Goal: Task Accomplishment & Management: Use online tool/utility

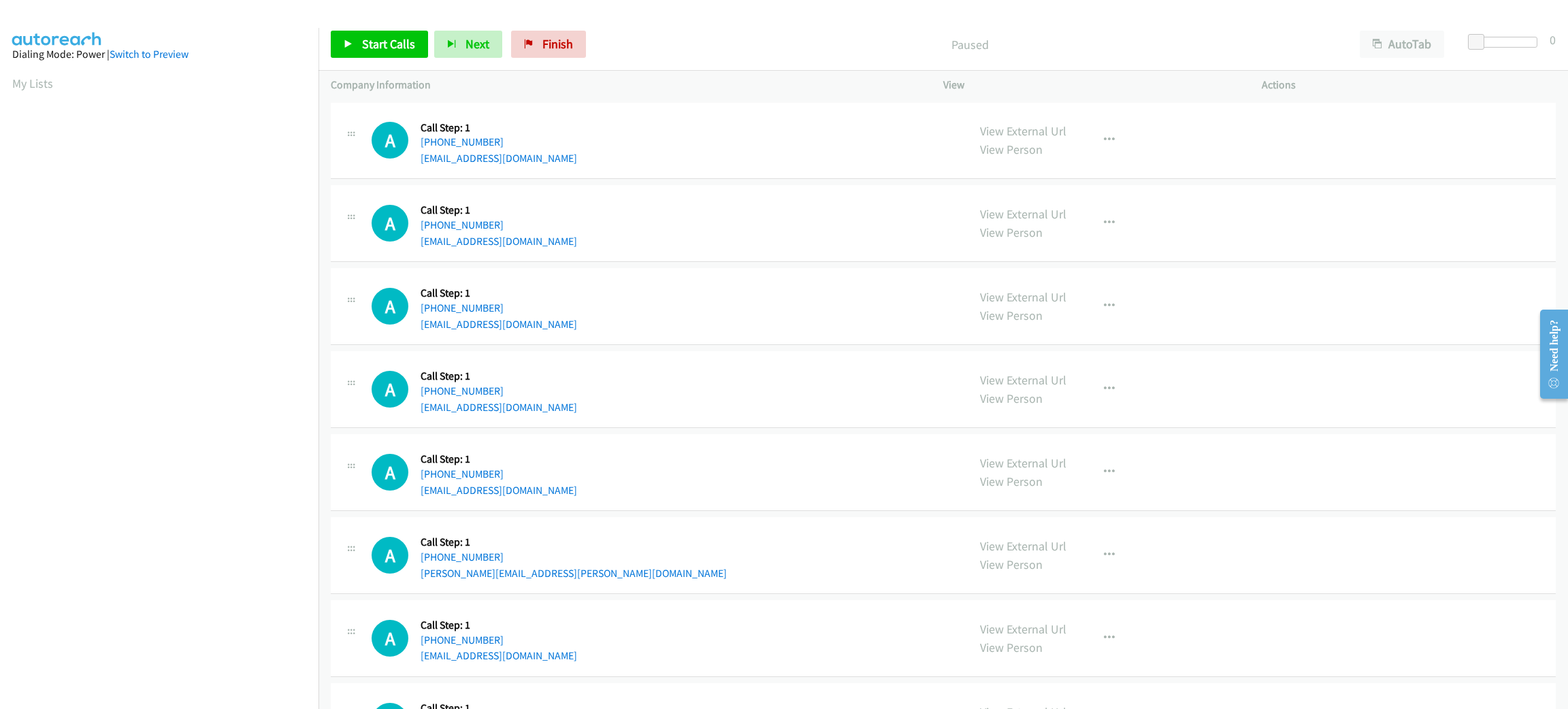
scroll to position [59, 0]
click at [1420, 36] on button "AutoTab" at bounding box center [1402, 44] width 84 height 27
click at [1472, 39] on span at bounding box center [1477, 42] width 16 height 16
click at [368, 49] on span "Start Calls" at bounding box center [389, 44] width 53 height 16
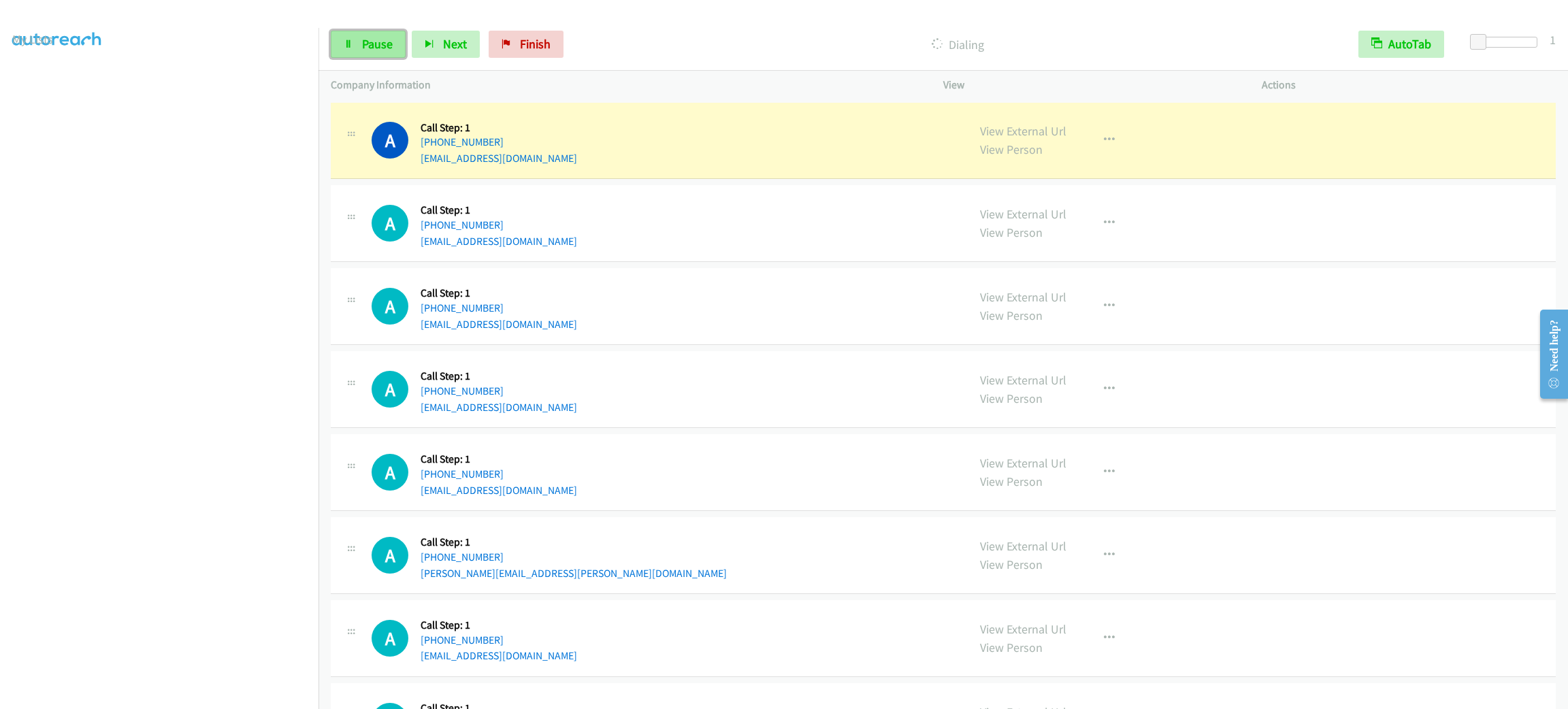
click at [401, 38] on link "Pause" at bounding box center [368, 44] width 75 height 27
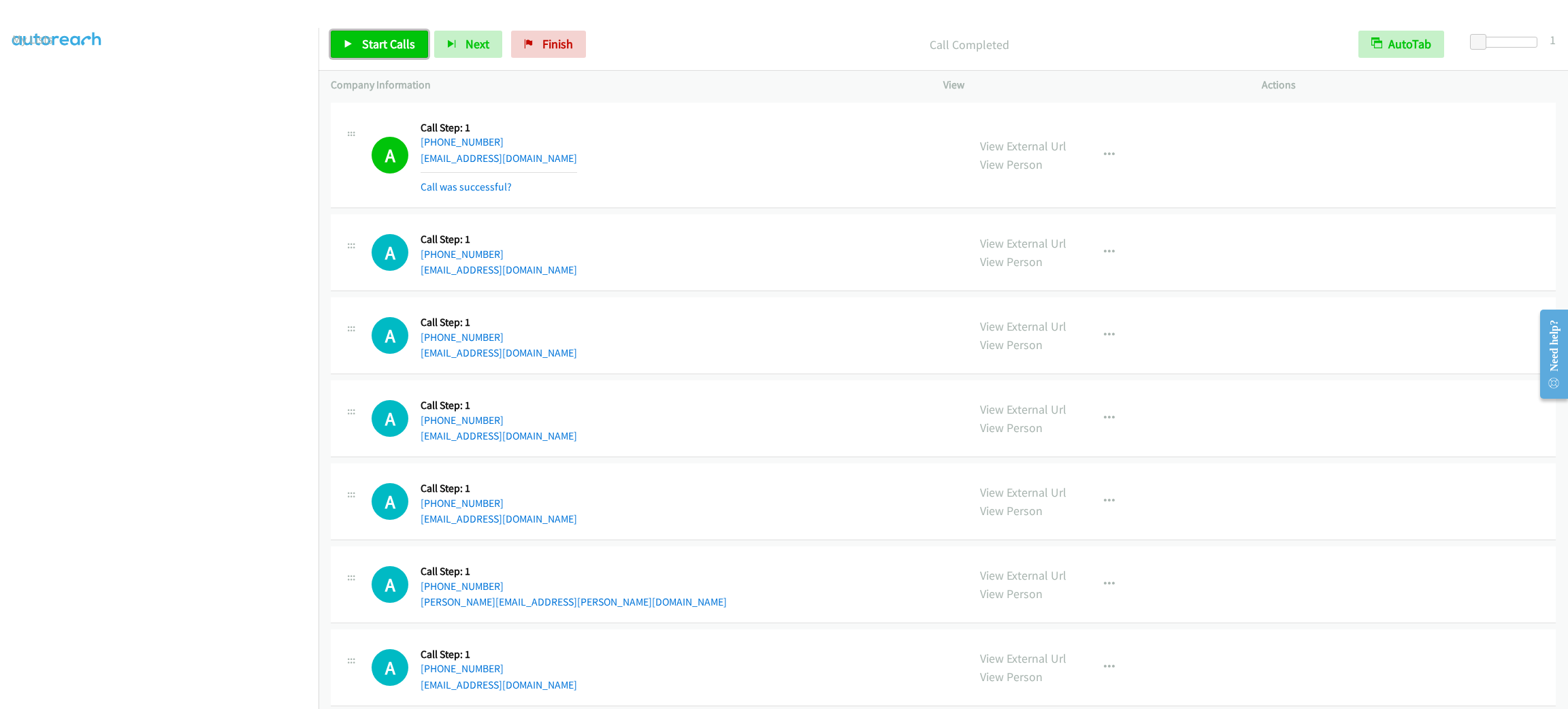
click at [394, 51] on span "Start Calls" at bounding box center [389, 44] width 53 height 16
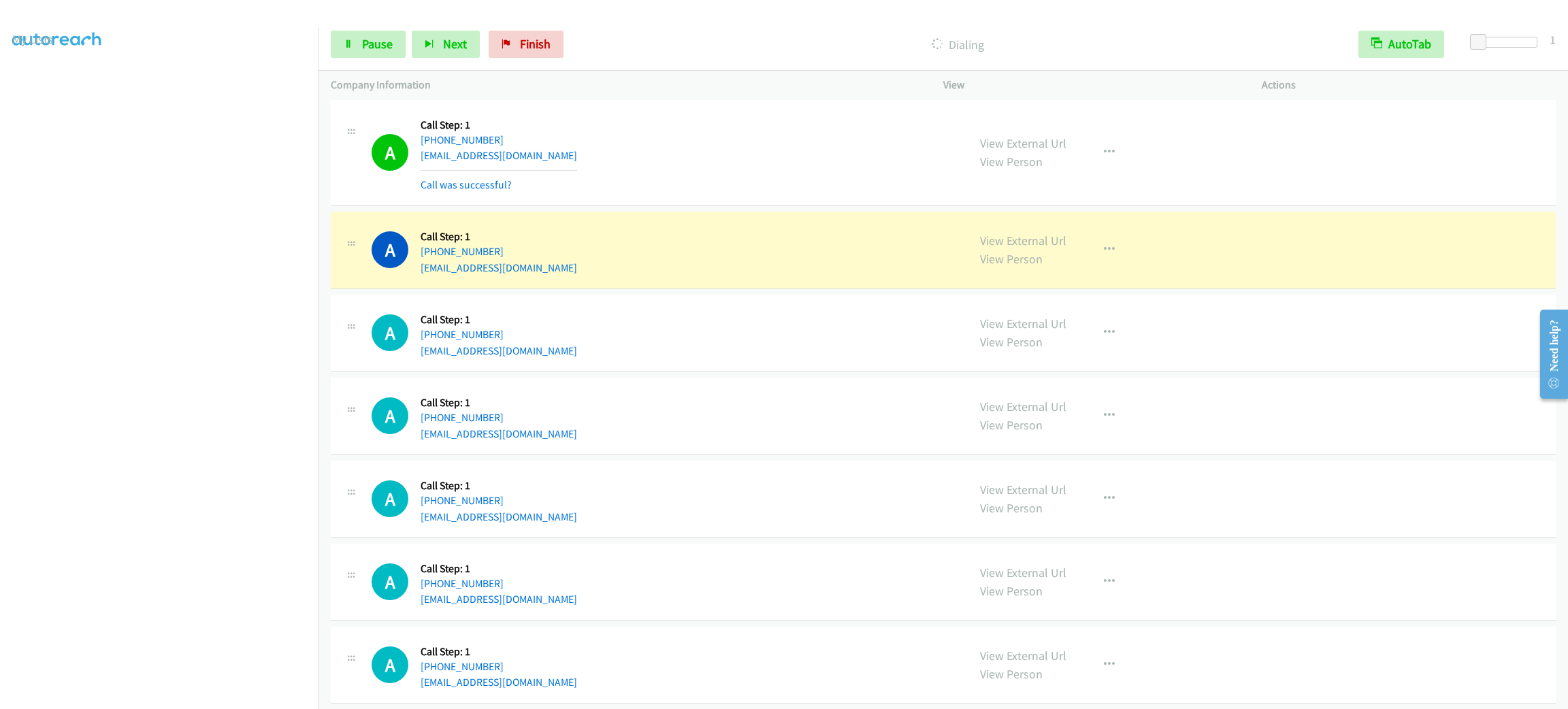
scroll to position [1559, 0]
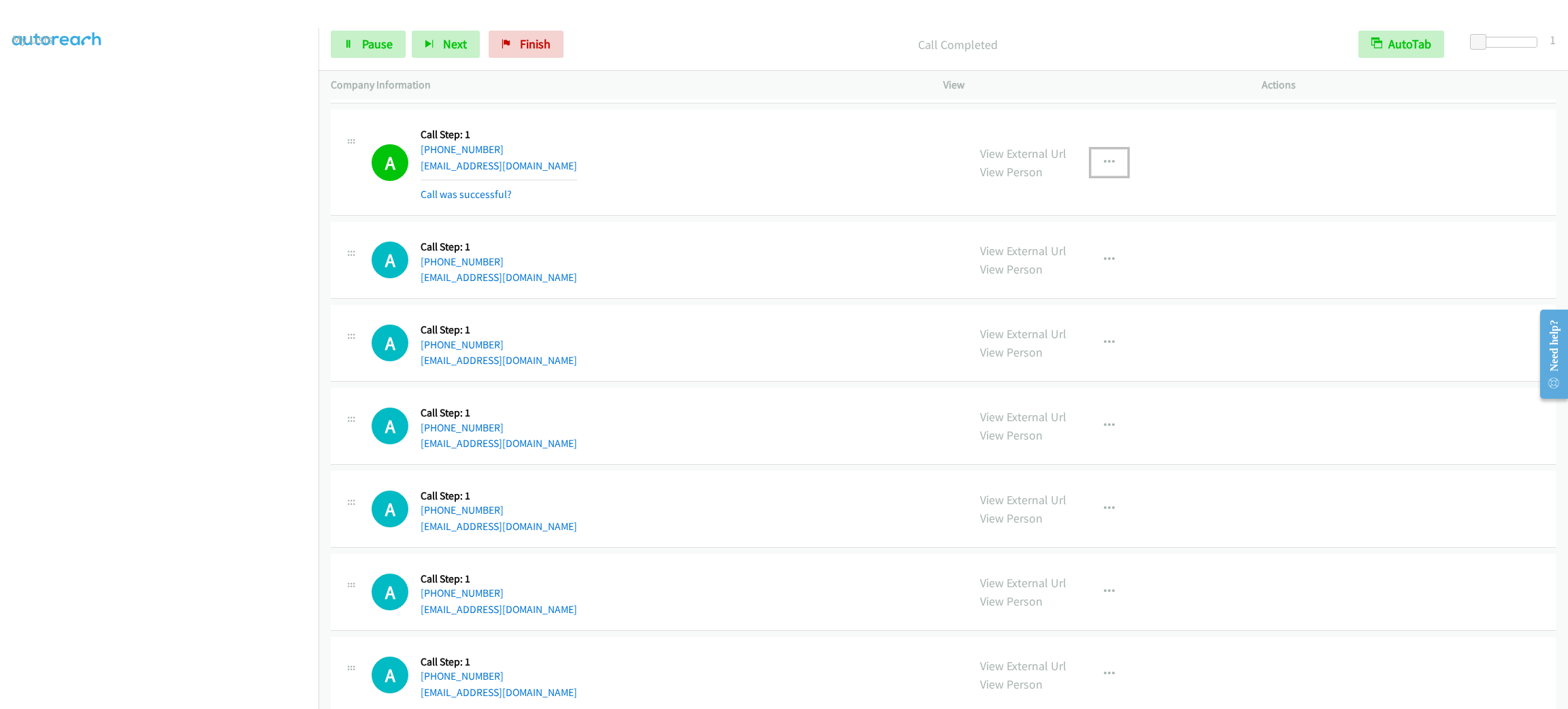
click at [1104, 165] on icon "button" at bounding box center [1109, 162] width 11 height 11
click at [1072, 271] on link "Add to do not call list" at bounding box center [1036, 278] width 181 height 27
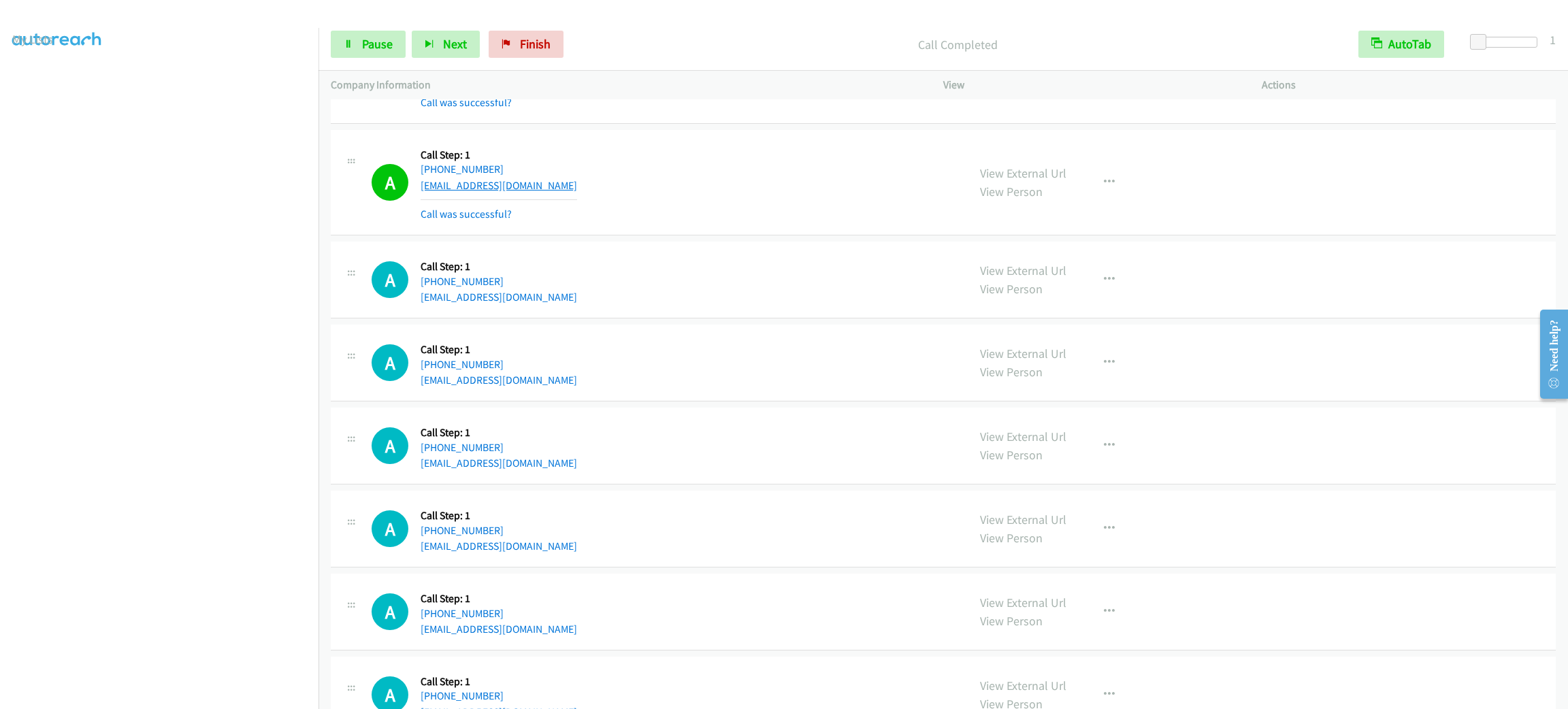
scroll to position [1866, 0]
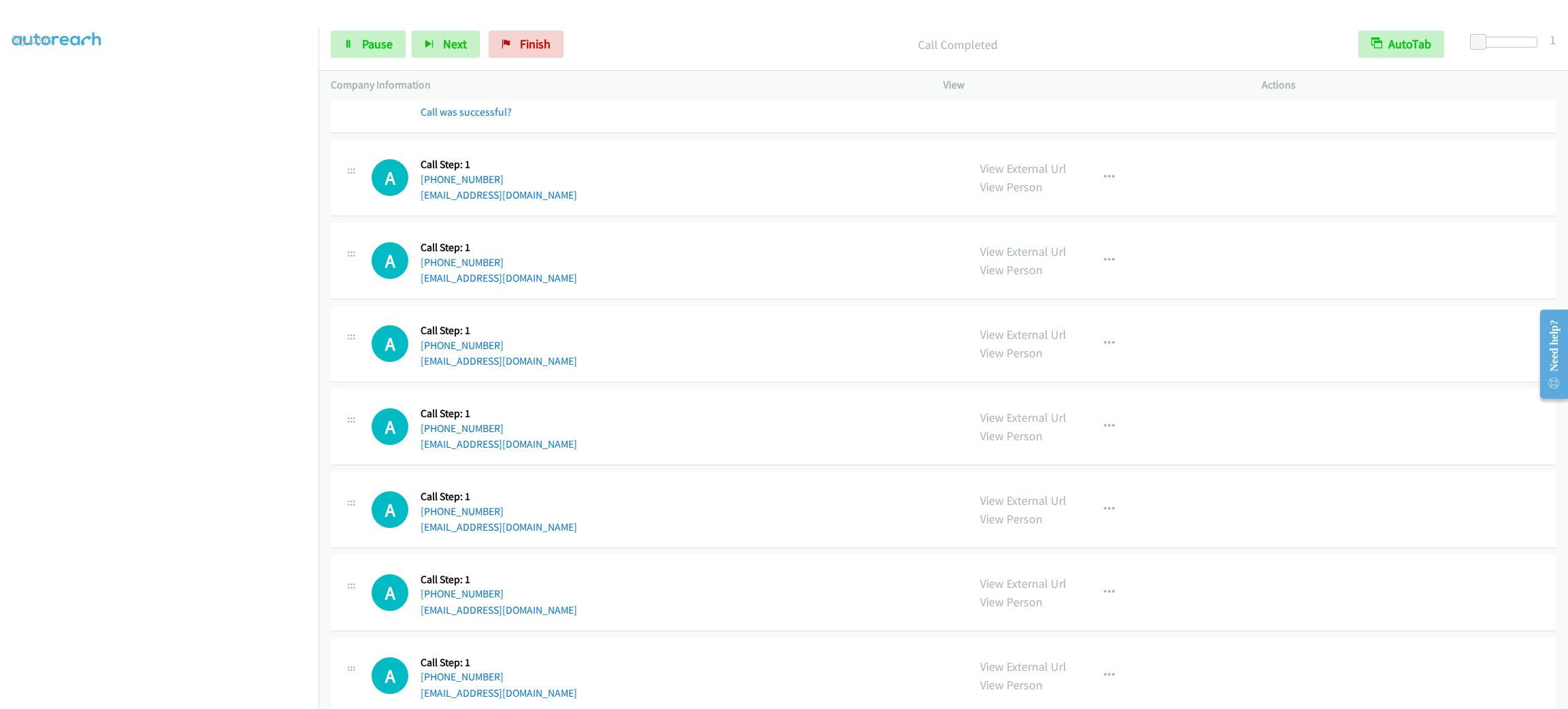
click at [387, 61] on div "Start Calls Pause Next Finish Call Completed AutoTab AutoTab 1" at bounding box center [943, 44] width 1249 height 52
click at [381, 51] on link "Pause" at bounding box center [368, 44] width 75 height 27
click at [379, 48] on span "Start Calls" at bounding box center [389, 44] width 53 height 16
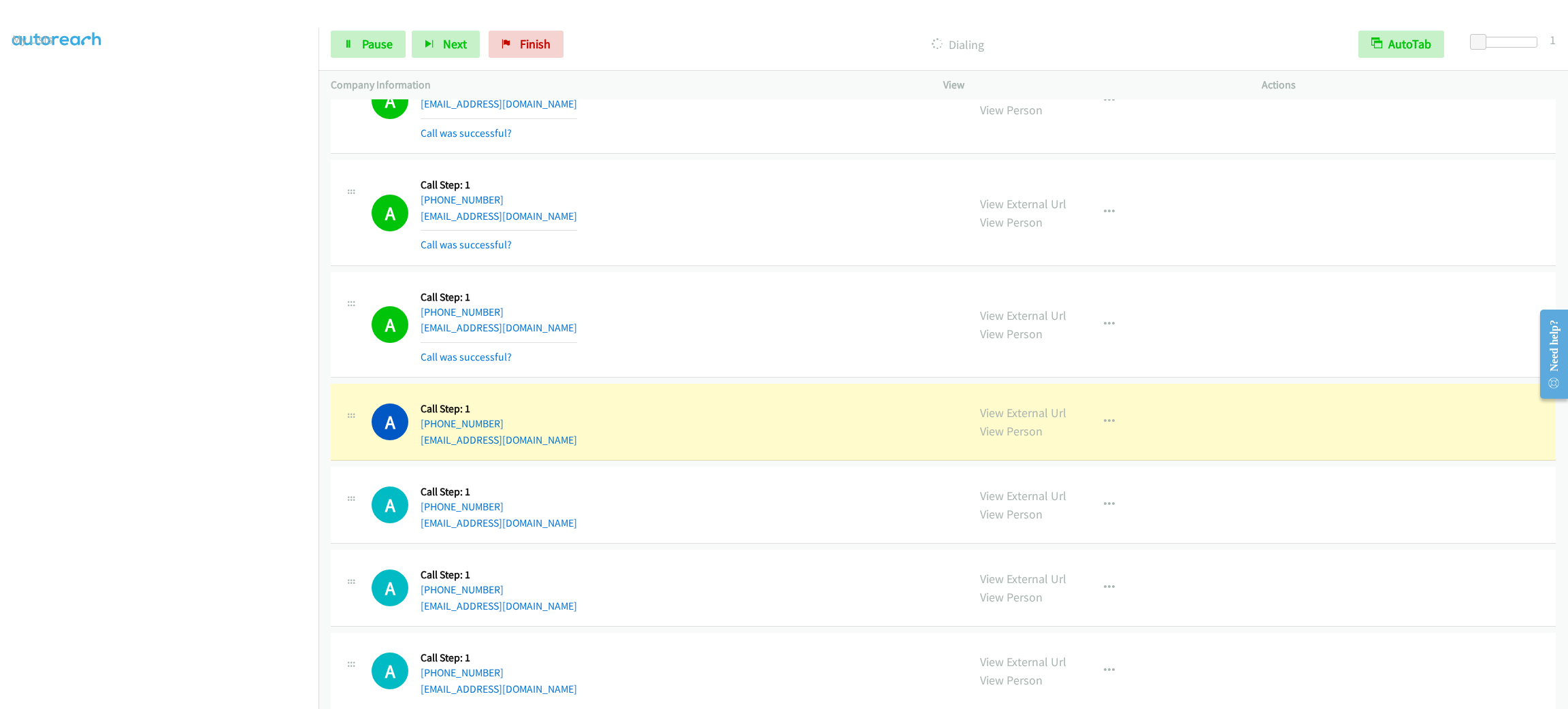
scroll to position [2580, 0]
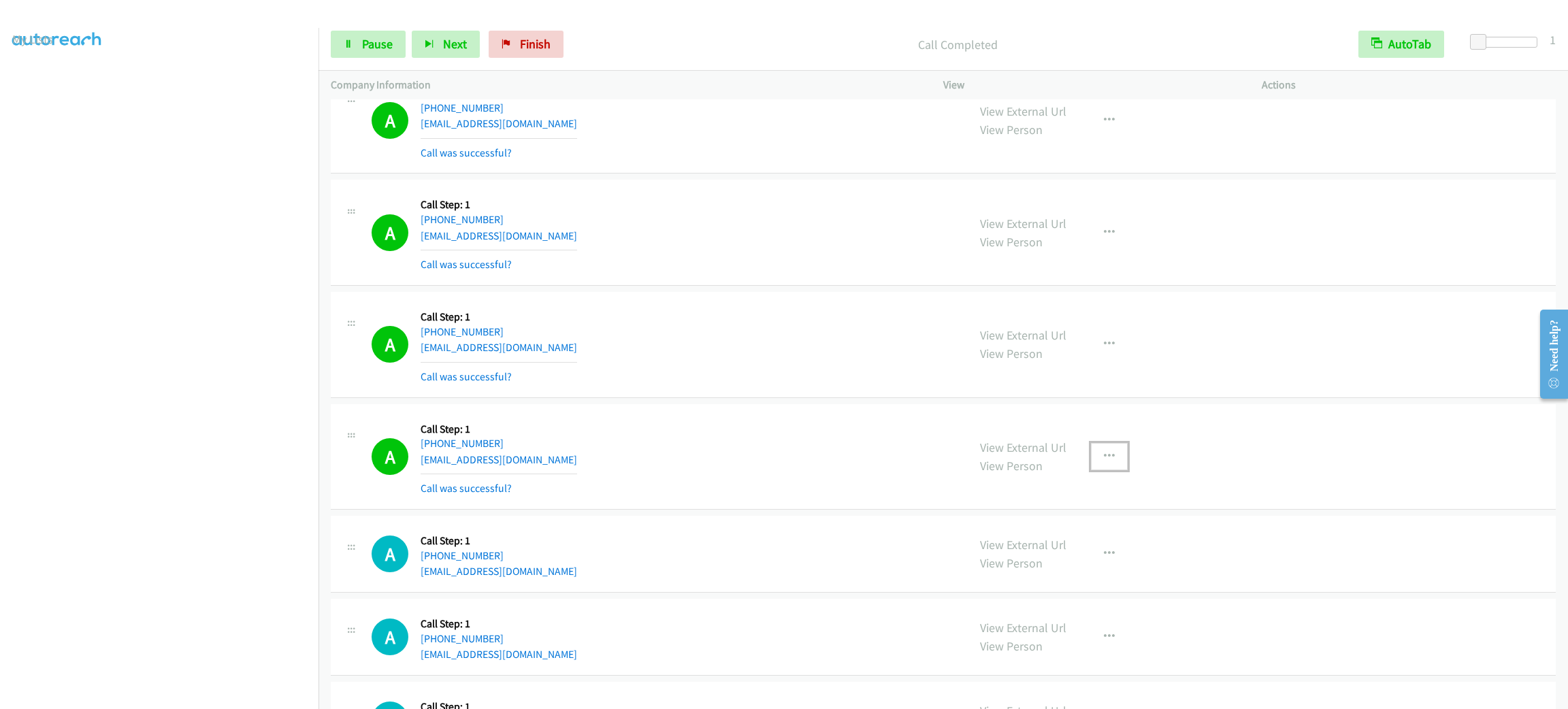
click at [1092, 461] on button "button" at bounding box center [1109, 456] width 36 height 27
click at [1067, 575] on link "Add to do not call list" at bounding box center [1036, 573] width 181 height 27
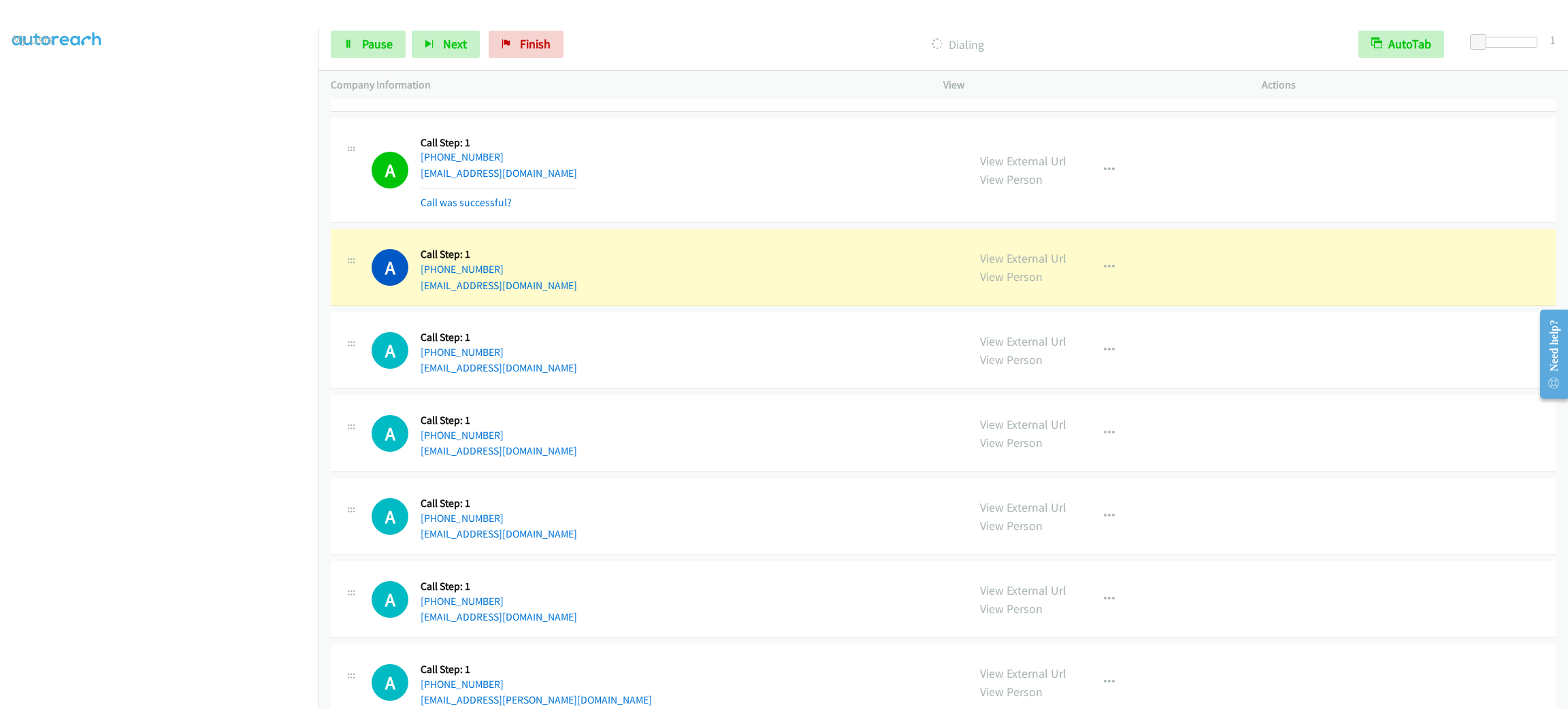
scroll to position [3192, 0]
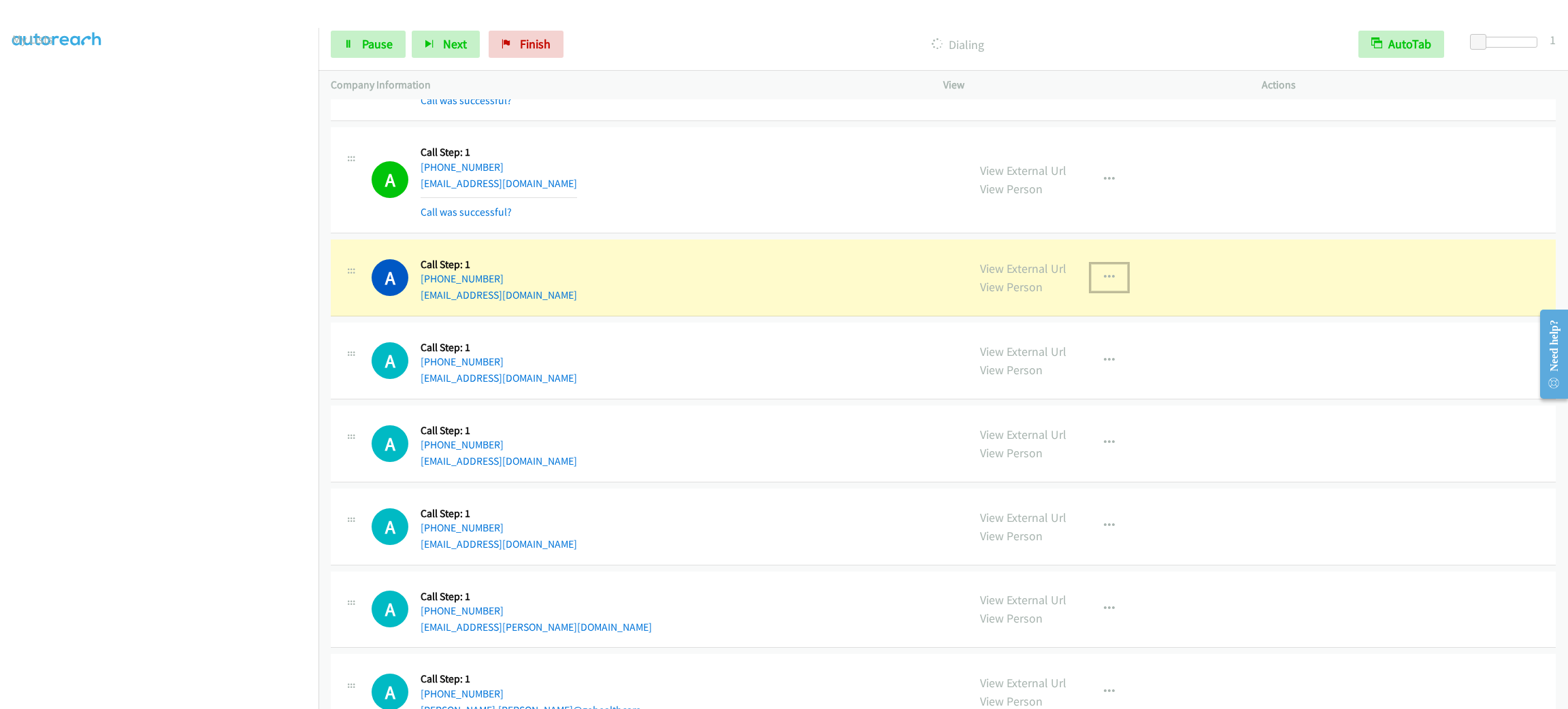
click at [1104, 283] on icon "button" at bounding box center [1109, 277] width 11 height 11
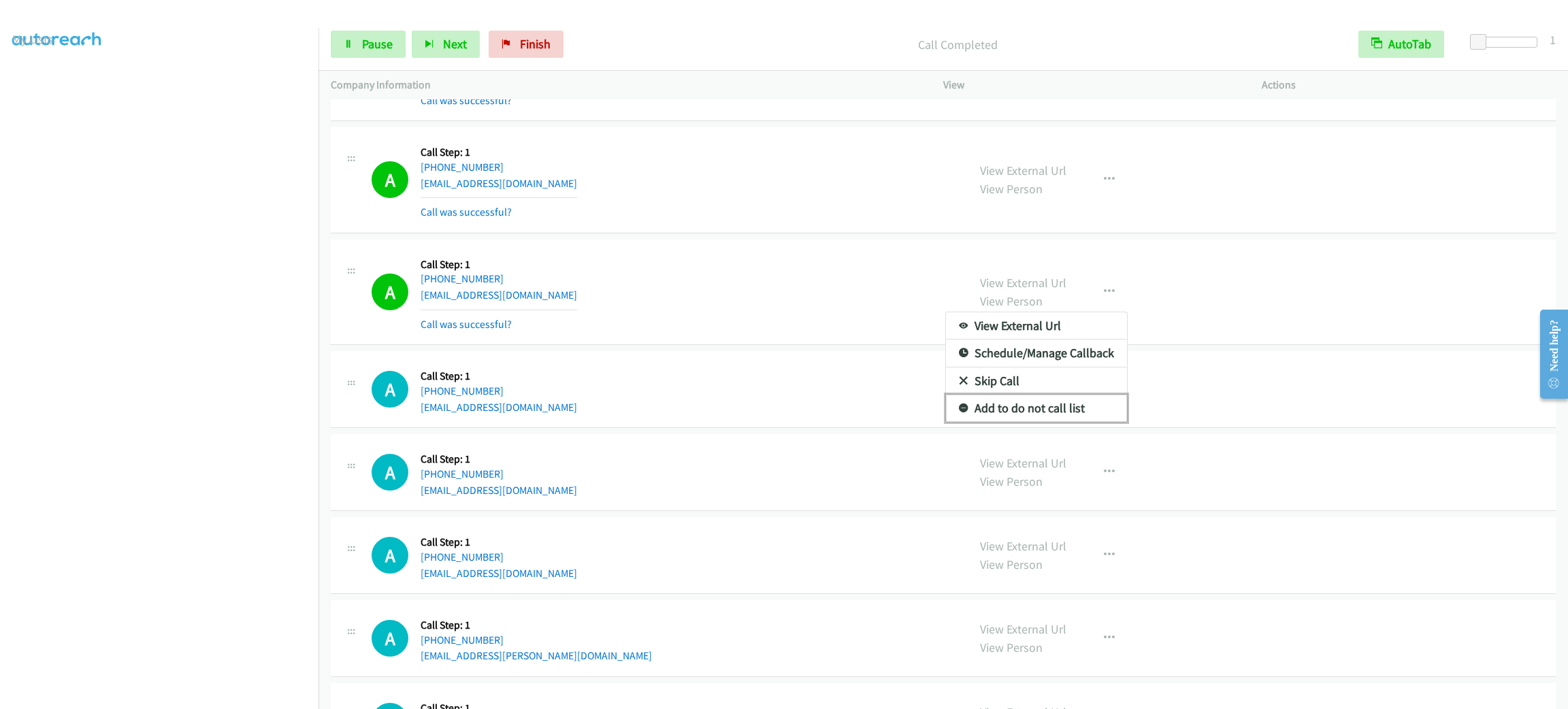
click at [1085, 418] on link "Add to do not call list" at bounding box center [1036, 408] width 181 height 27
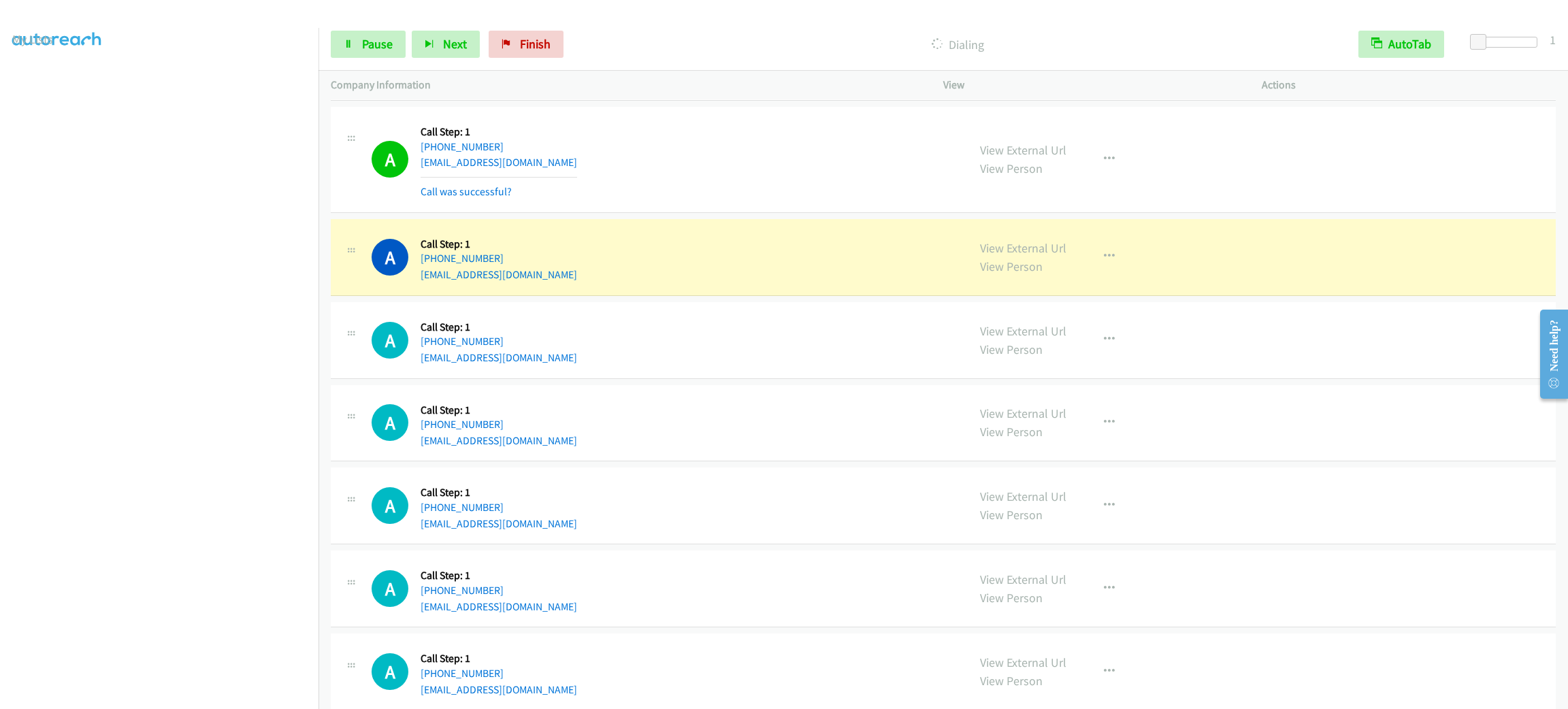
scroll to position [4881, 0]
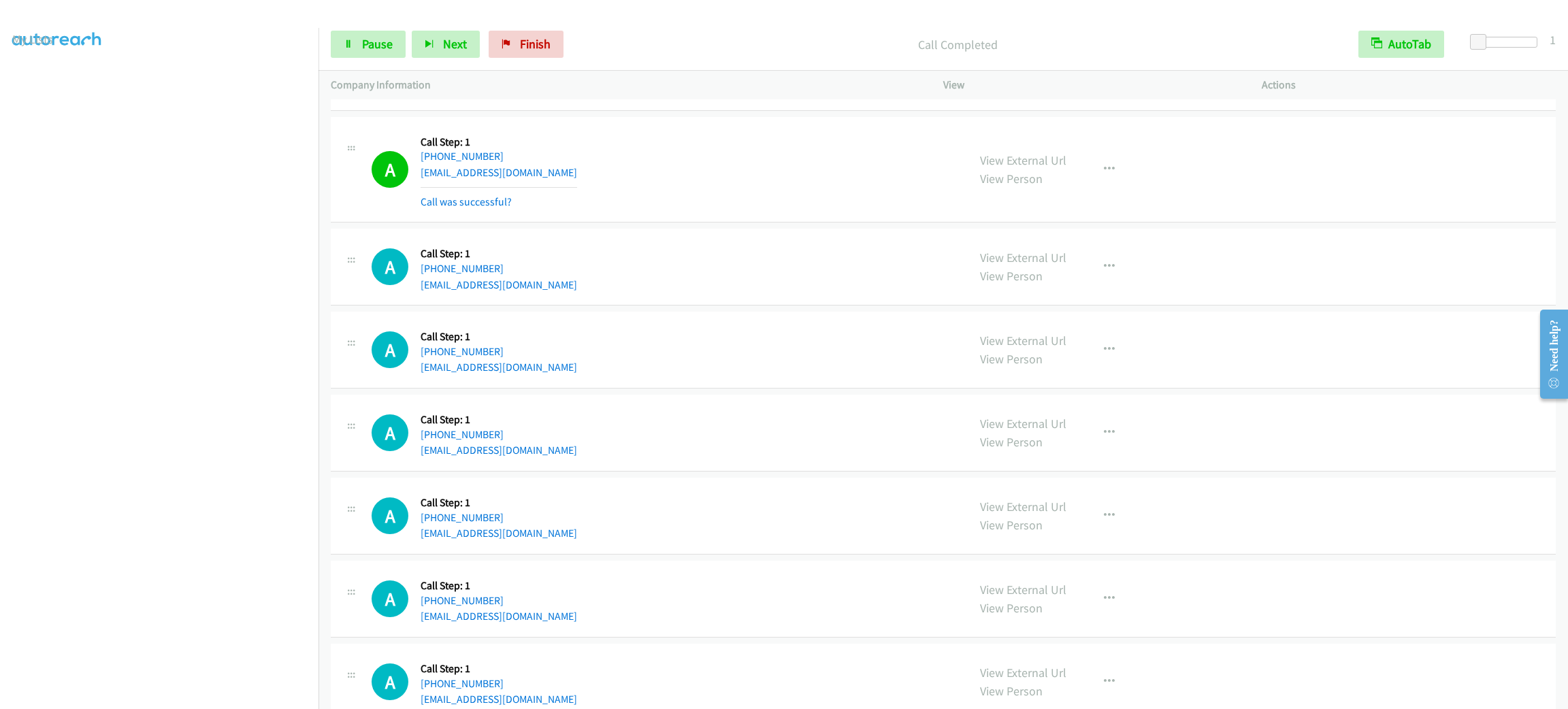
click at [199, 698] on aside "Dialing Mode: Power | Switch to Preview My Lists" at bounding box center [159, 360] width 319 height 753
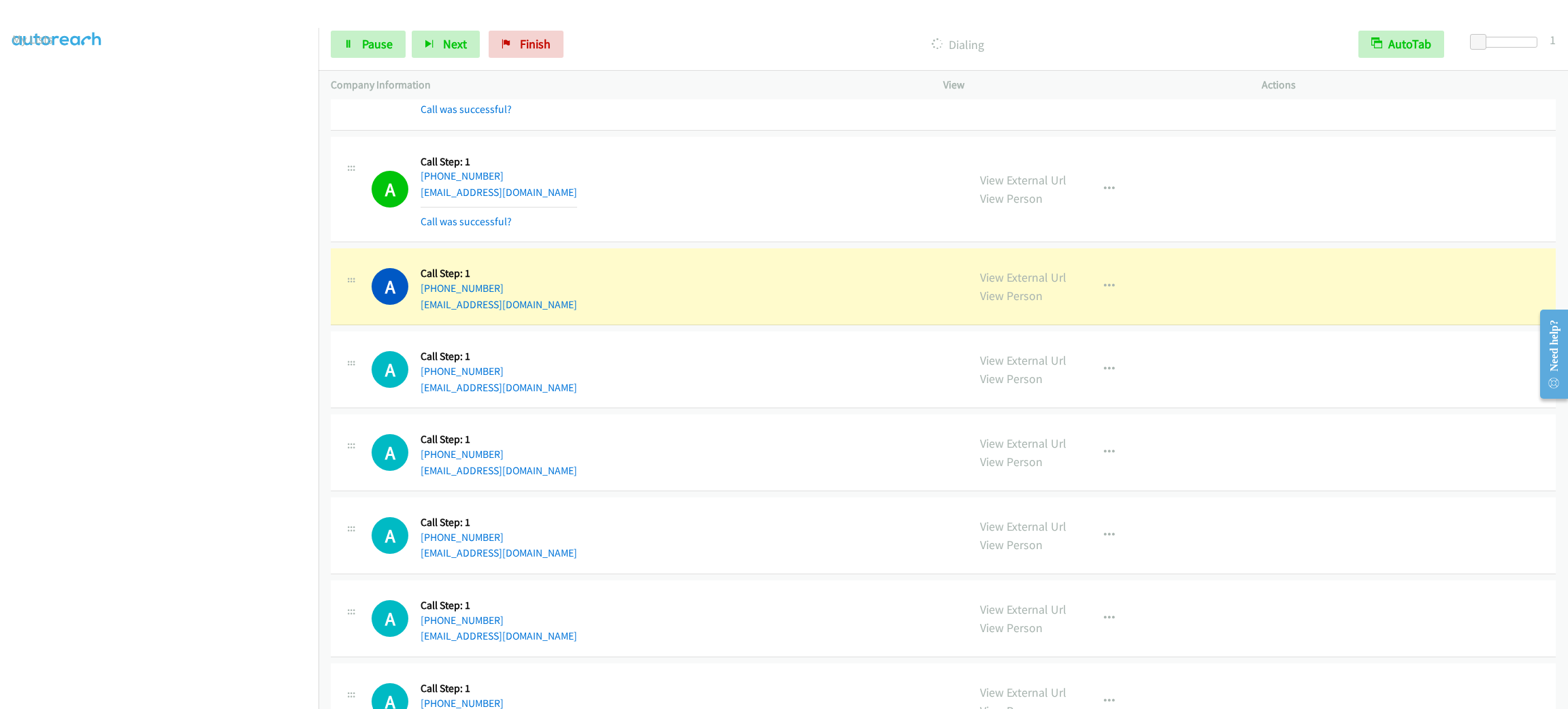
scroll to position [5289, 0]
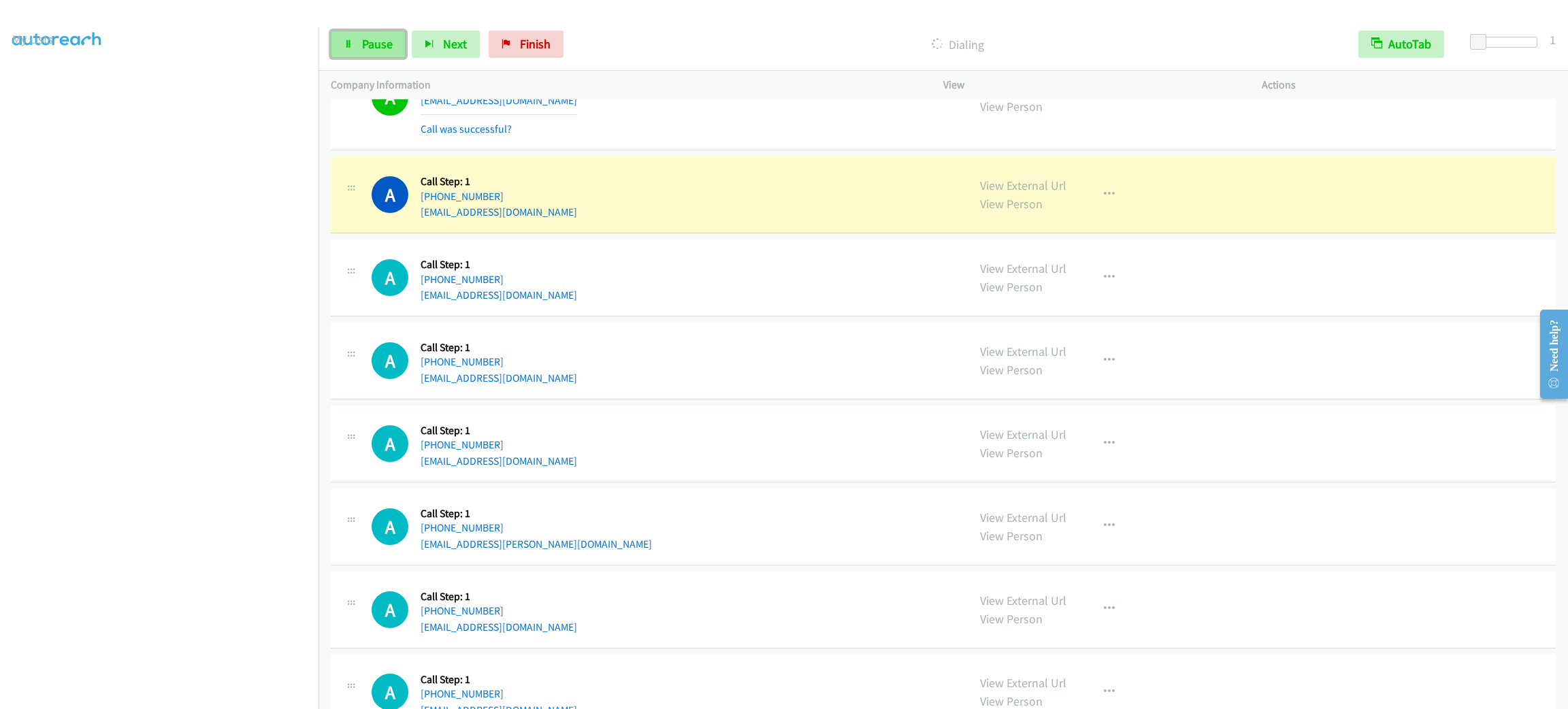
click at [362, 41] on span "Pause" at bounding box center [377, 44] width 31 height 16
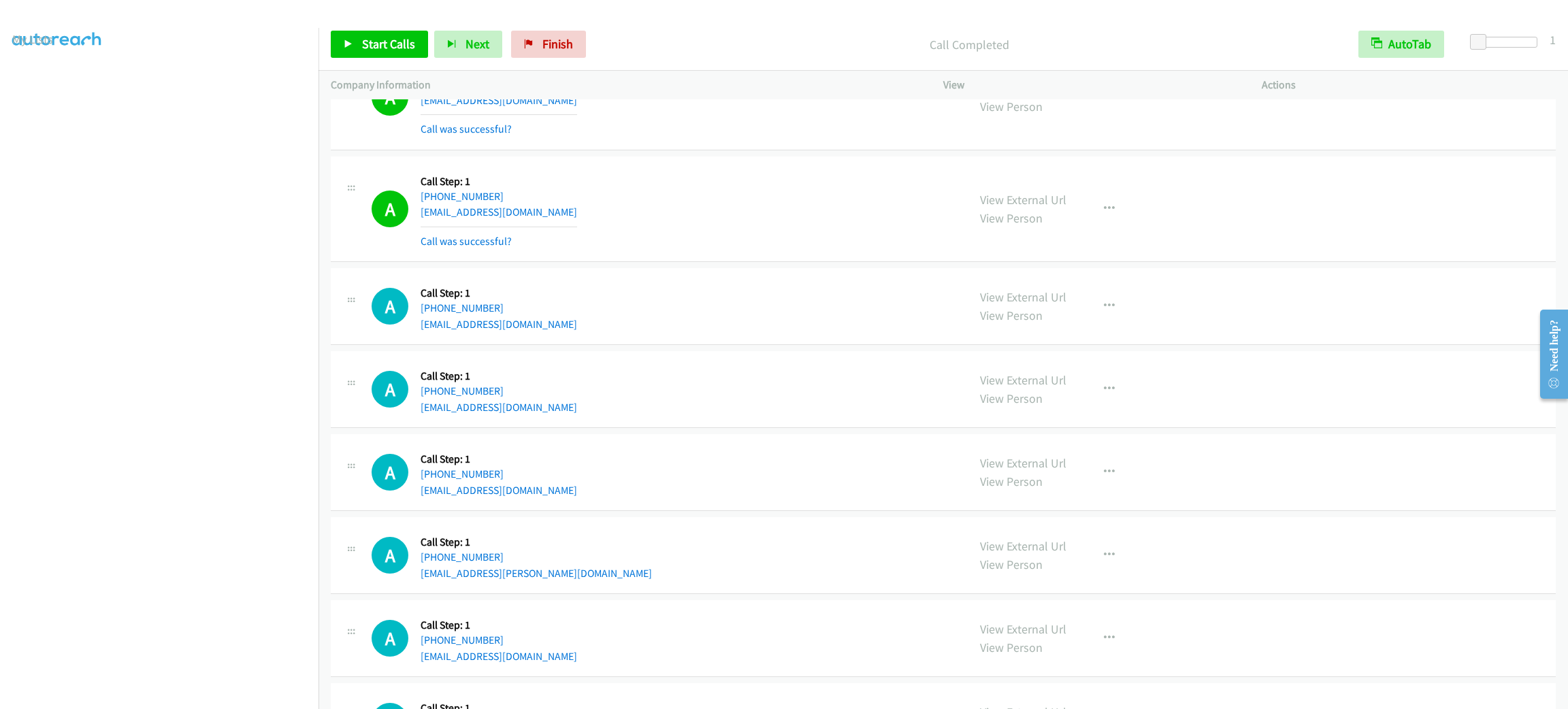
click at [831, 36] on p "Call Completed" at bounding box center [969, 45] width 729 height 19
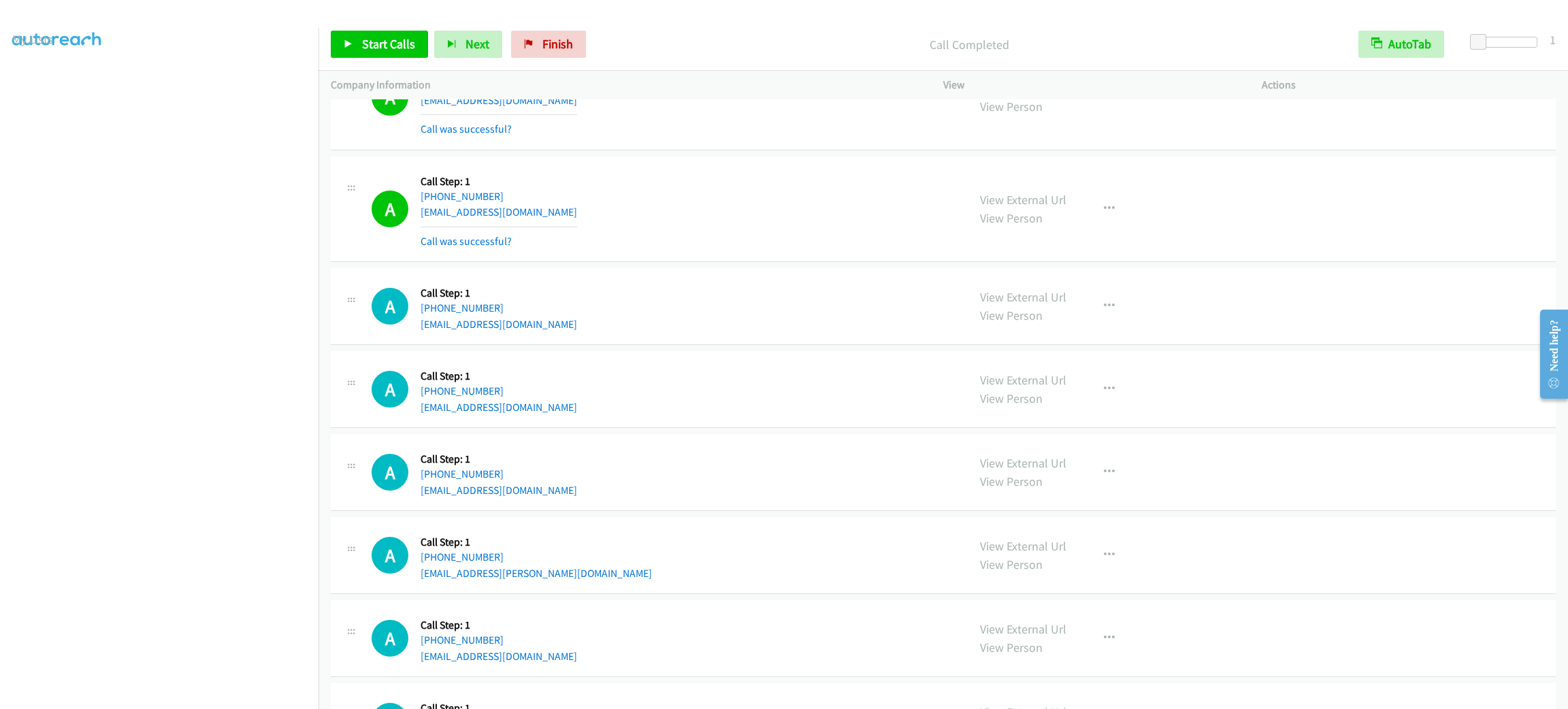
click at [831, 36] on p "Call Completed" at bounding box center [969, 45] width 729 height 19
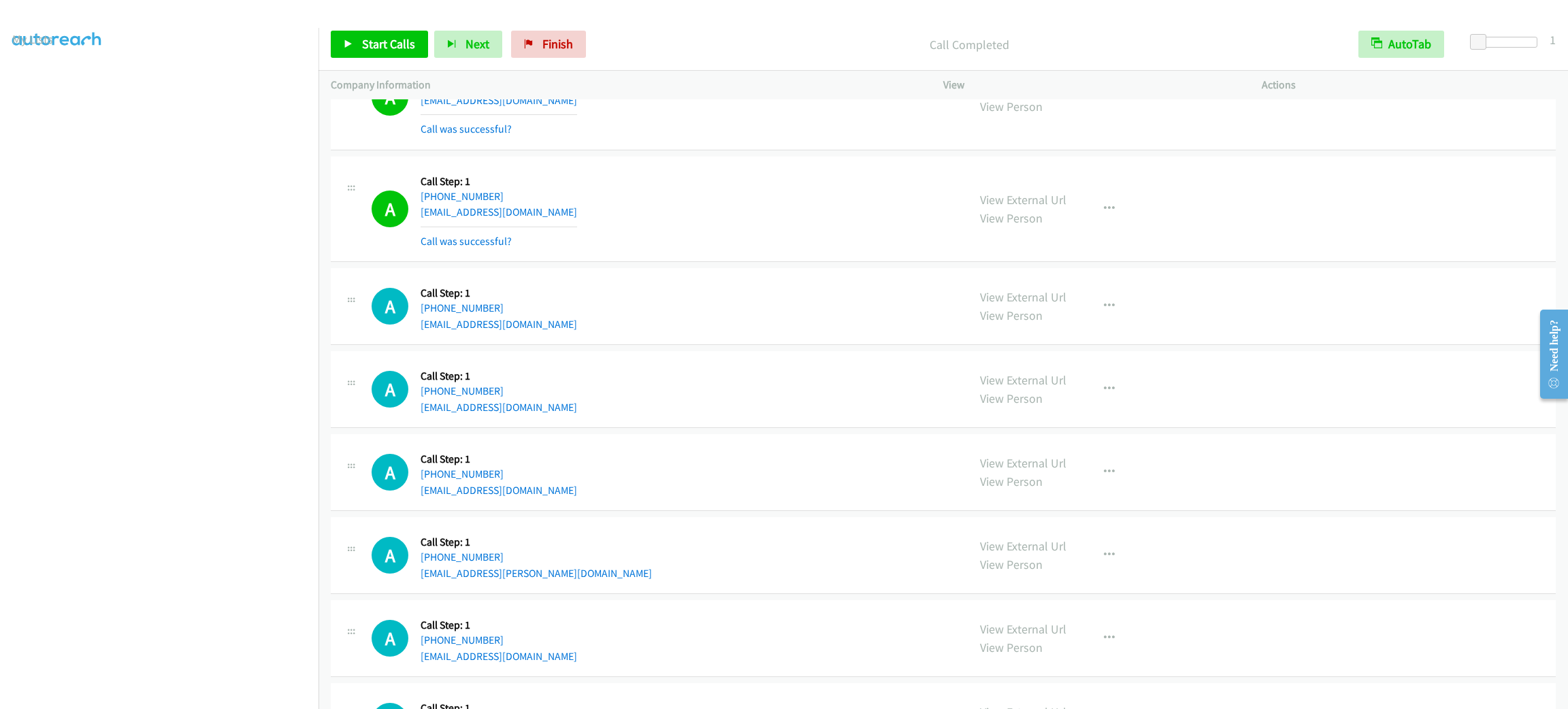
click at [831, 36] on p "Call Completed" at bounding box center [969, 45] width 729 height 19
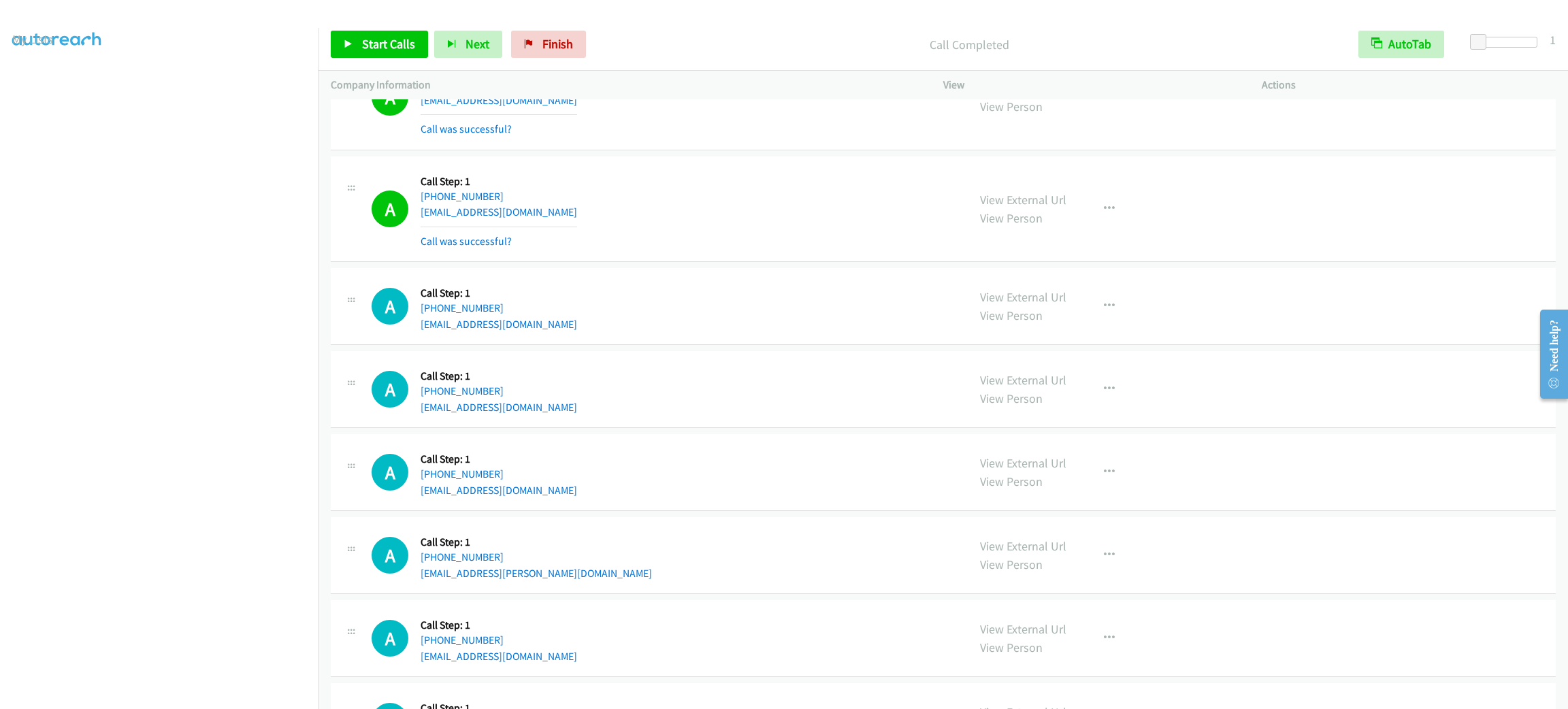
click at [831, 36] on p "Call Completed" at bounding box center [969, 45] width 729 height 19
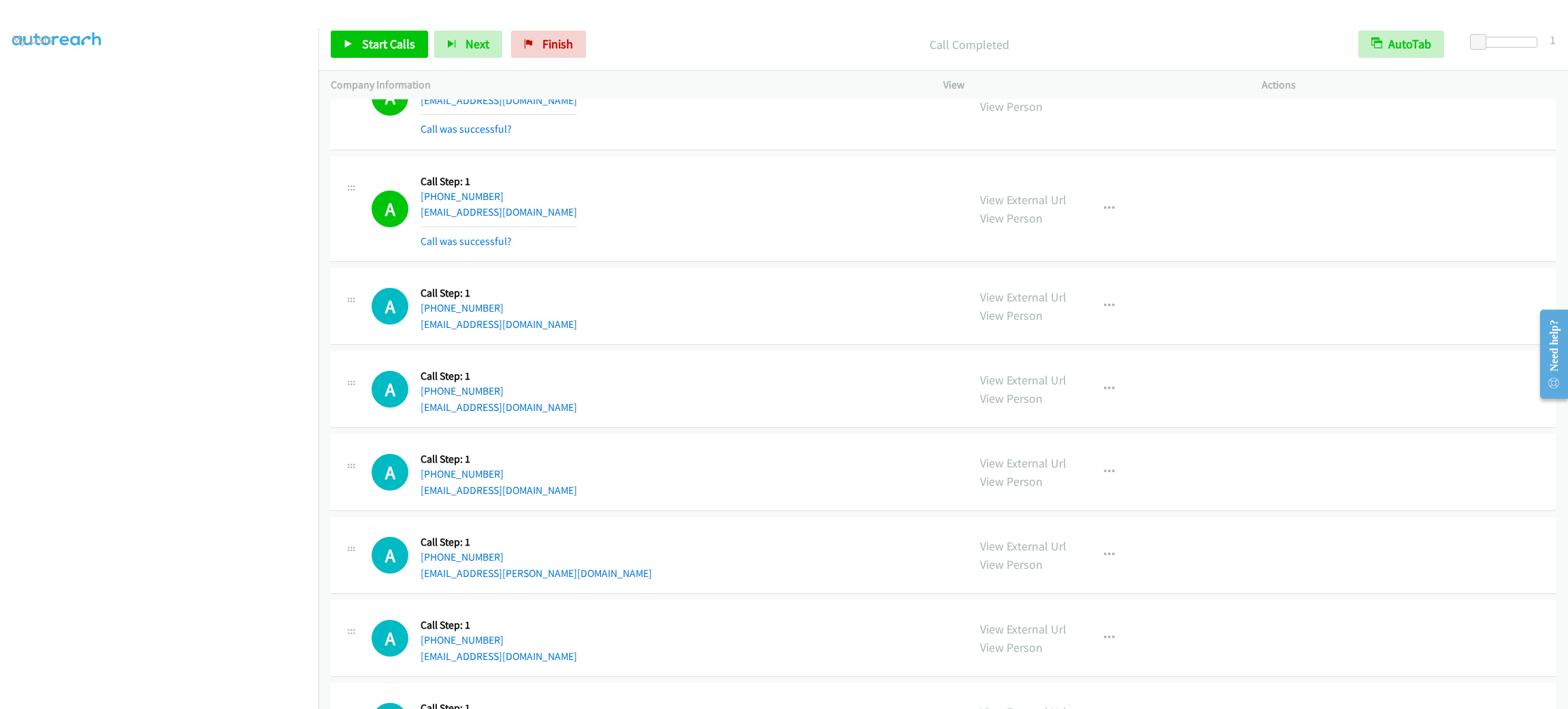
click at [831, 36] on p "Call Completed" at bounding box center [969, 45] width 729 height 19
click at [360, 26] on div "Start Calls Pause Next Finish Call Completed AutoTab AutoTab 1" at bounding box center [943, 44] width 1249 height 52
click at [364, 35] on link "Start Calls" at bounding box center [379, 44] width 97 height 27
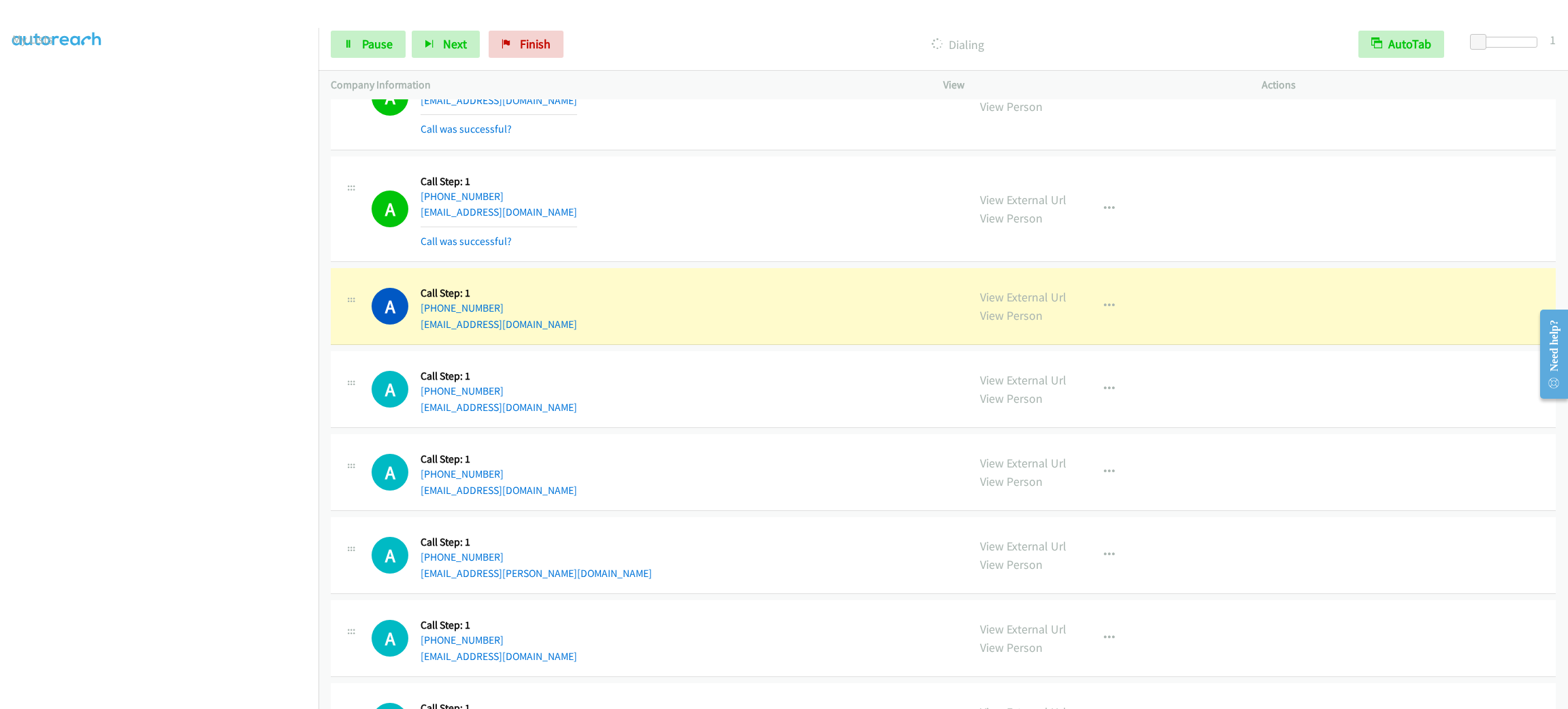
scroll to position [5391, 0]
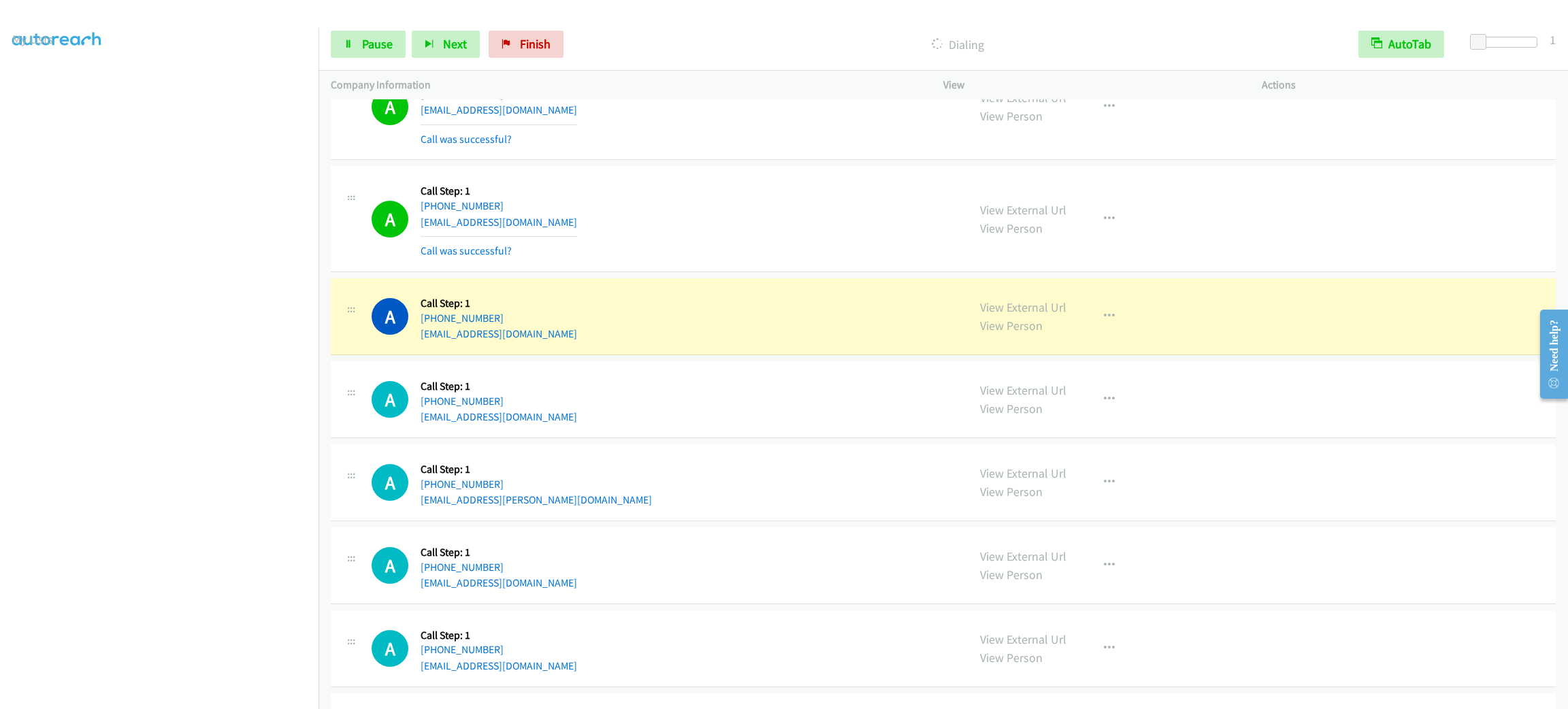
click at [774, 425] on div "A Callback Scheduled Call Step: 1 America/Los_Angeles [PHONE_NUMBER] [EMAIL_ADD…" at bounding box center [663, 399] width 584 height 51
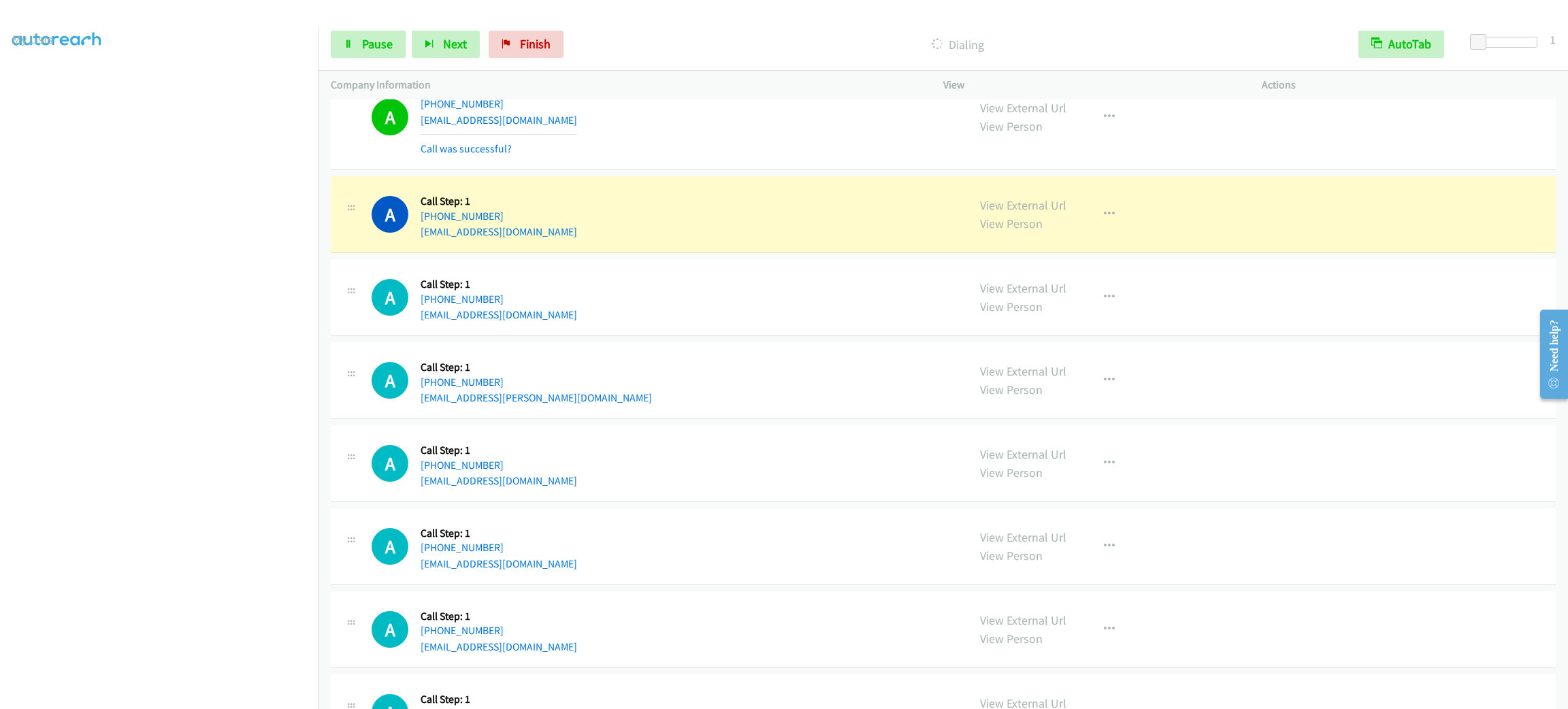
scroll to position [5595, 0]
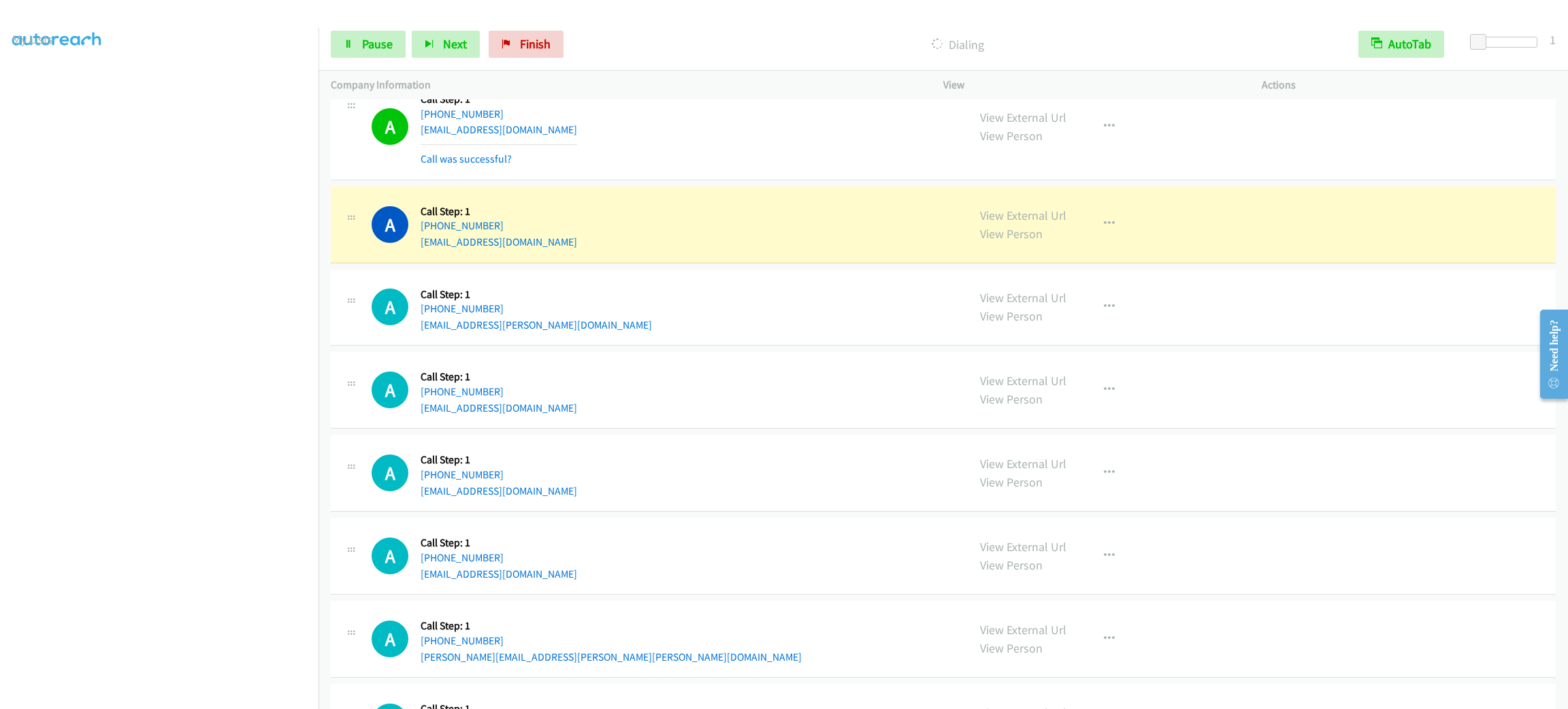
click at [745, 208] on div "A Callback Scheduled Call Step: 1 America/Los_Angeles [PHONE_NUMBER] [EMAIL_ADD…" at bounding box center [943, 225] width 1225 height 77
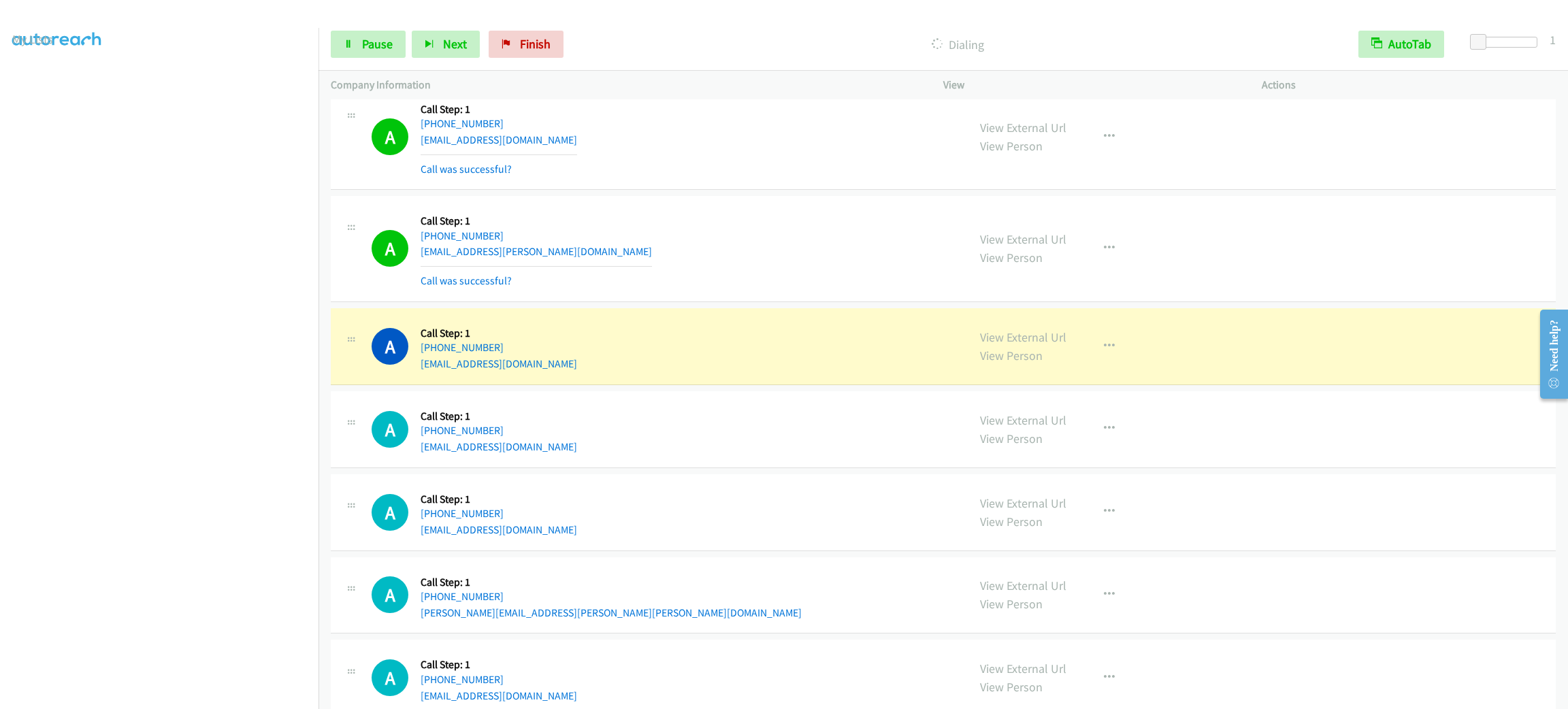
scroll to position [5901, 0]
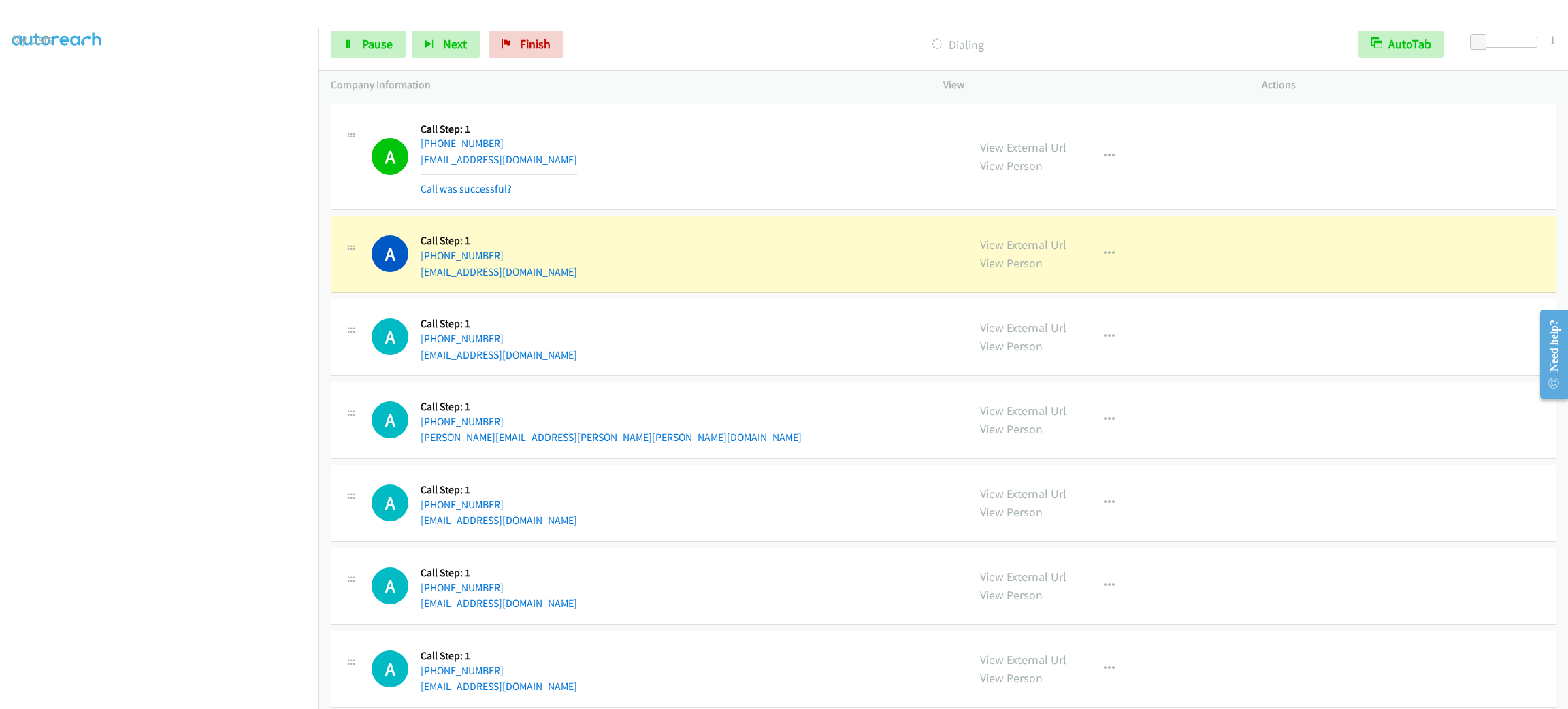
click at [701, 578] on div "A Callback Scheduled Call Step: 1 America/Los_Angeles [PHONE_NUMBER] [EMAIL_ADD…" at bounding box center [663, 585] width 584 height 51
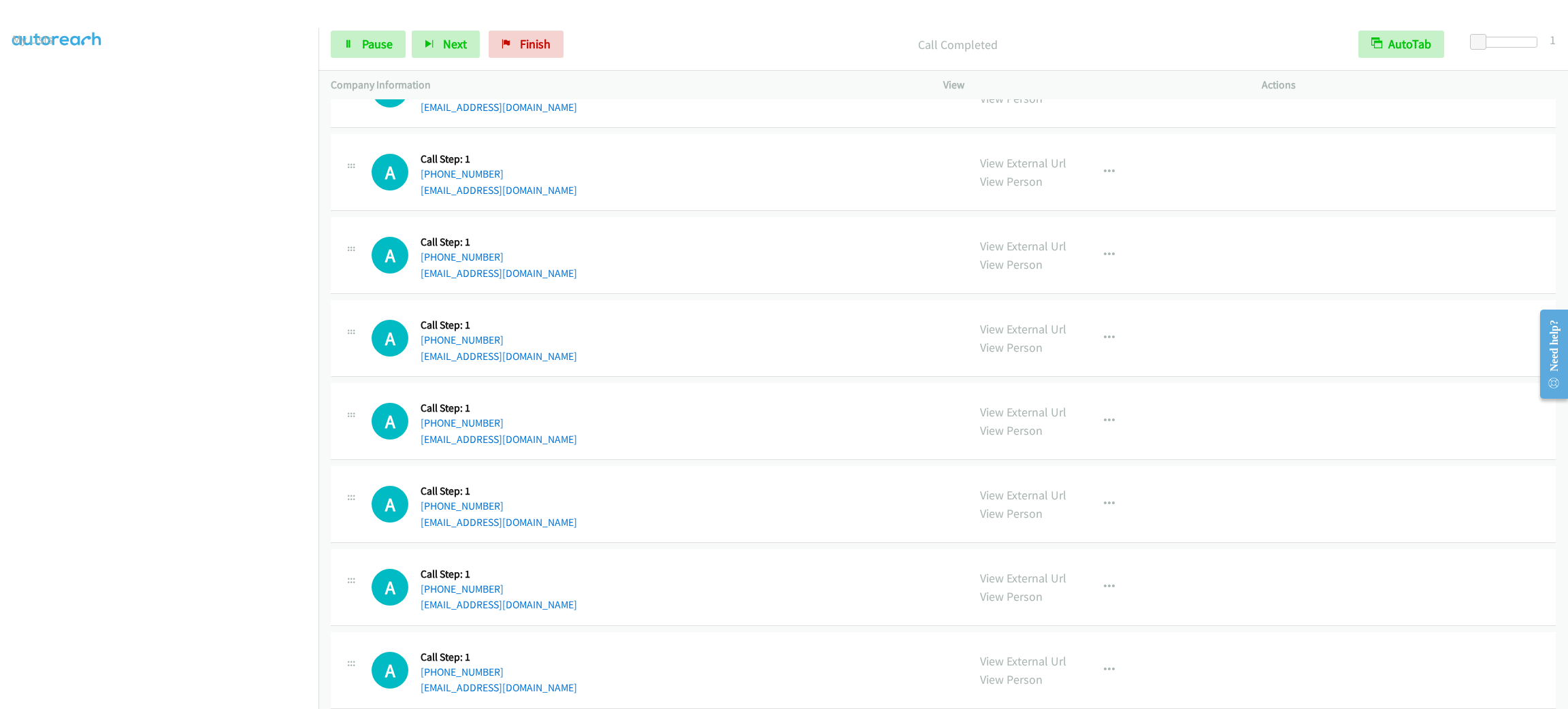
scroll to position [6411, 0]
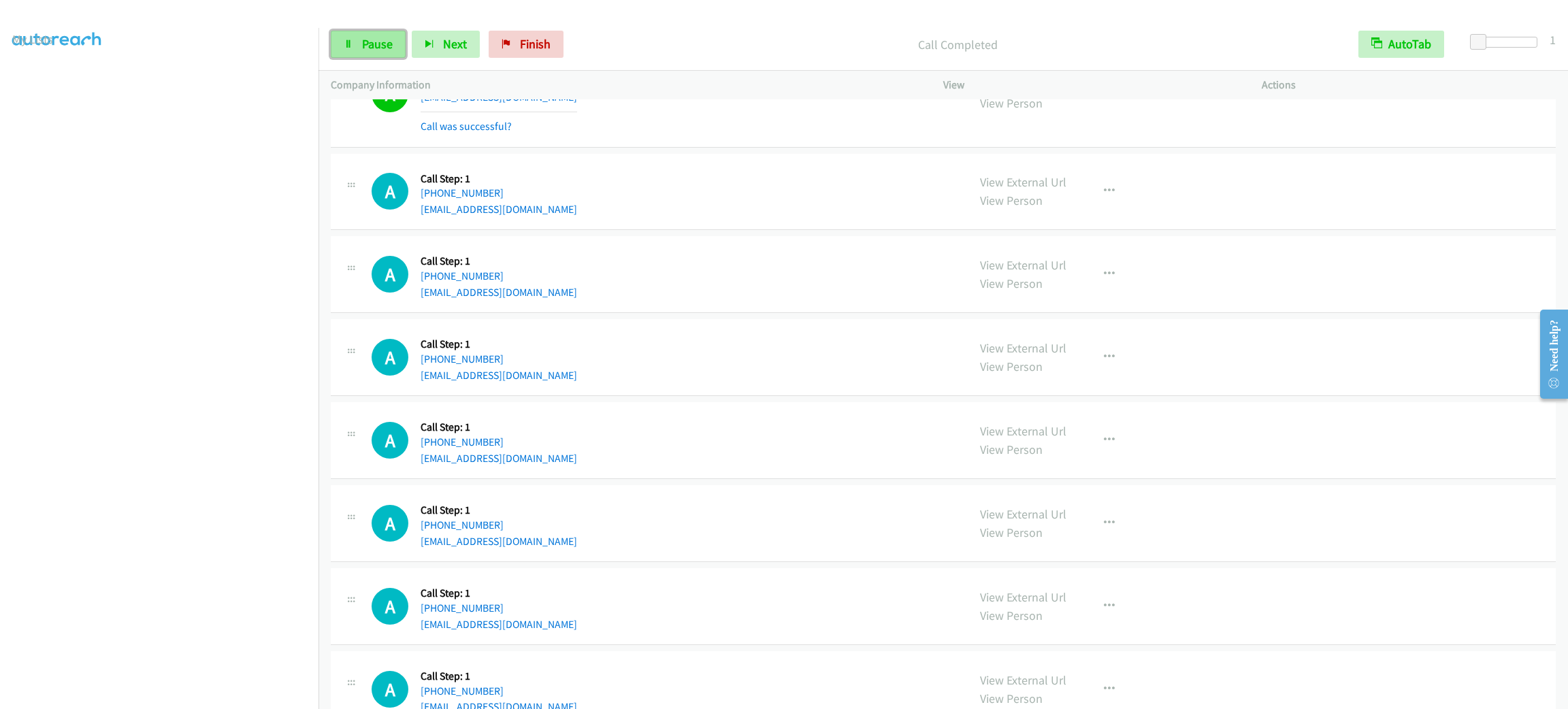
click at [371, 35] on link "Pause" at bounding box center [368, 44] width 75 height 27
click at [371, 35] on link "Start Calls" at bounding box center [379, 44] width 97 height 27
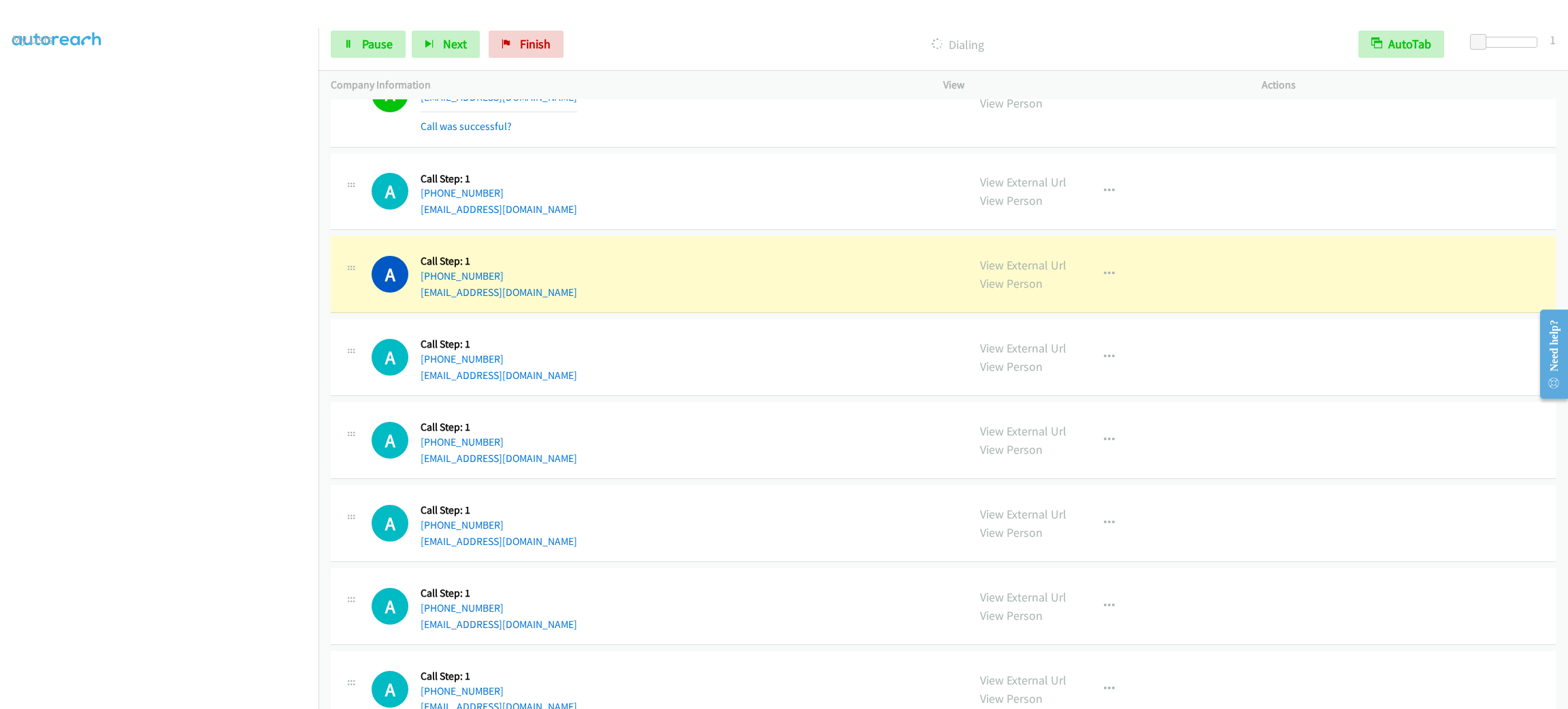
click at [749, 383] on div "A Callback Scheduled Call Step: 1 [GEOGRAPHIC_DATA]/[GEOGRAPHIC_DATA] [PHONE_NU…" at bounding box center [663, 357] width 584 height 51
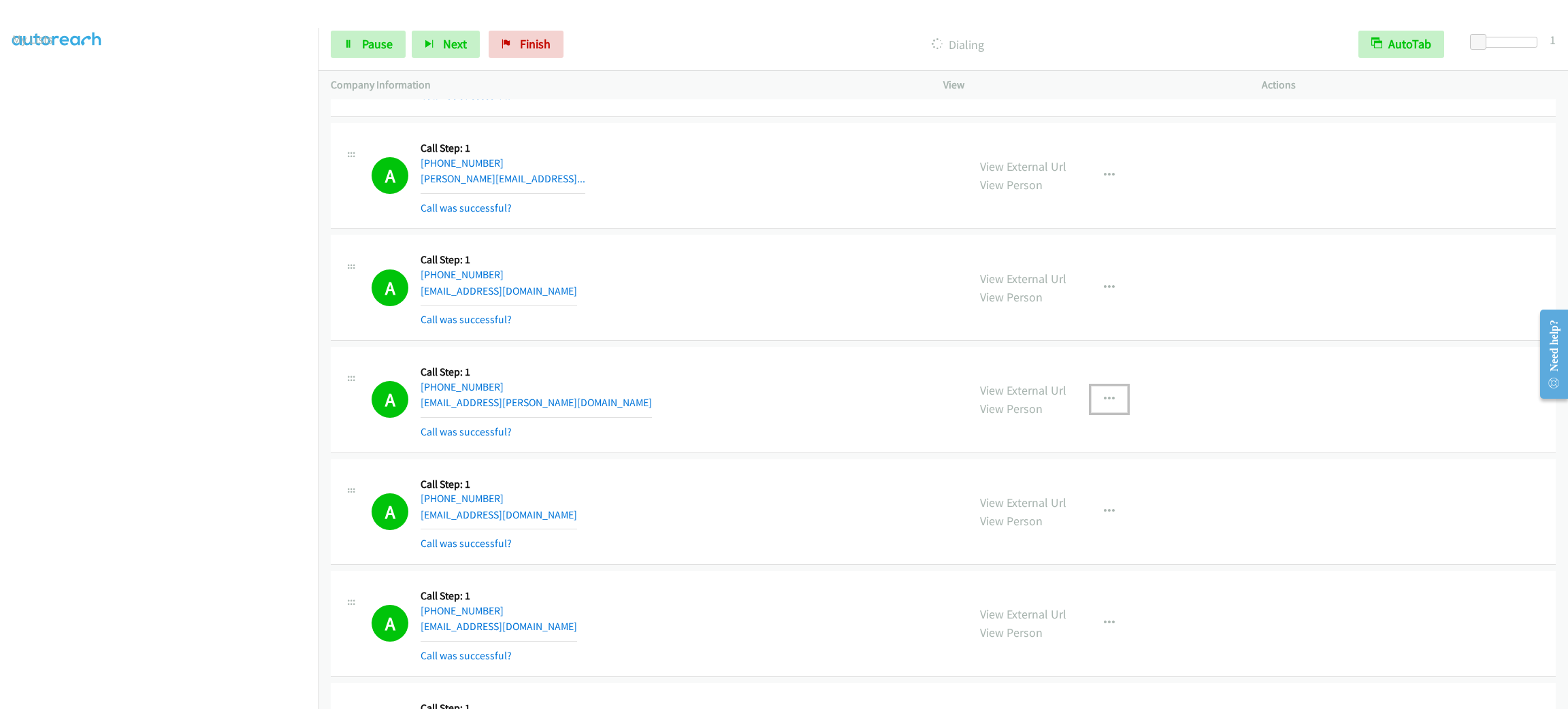
click at [1091, 406] on button "button" at bounding box center [1109, 399] width 36 height 27
click at [1063, 502] on link "Skip Call" at bounding box center [1036, 488] width 181 height 27
click at [1128, 406] on div "View External Url View Person View External Url Email Schedule/Manage Callback …" at bounding box center [1132, 399] width 331 height 81
click at [1109, 406] on button "button" at bounding box center [1109, 399] width 36 height 27
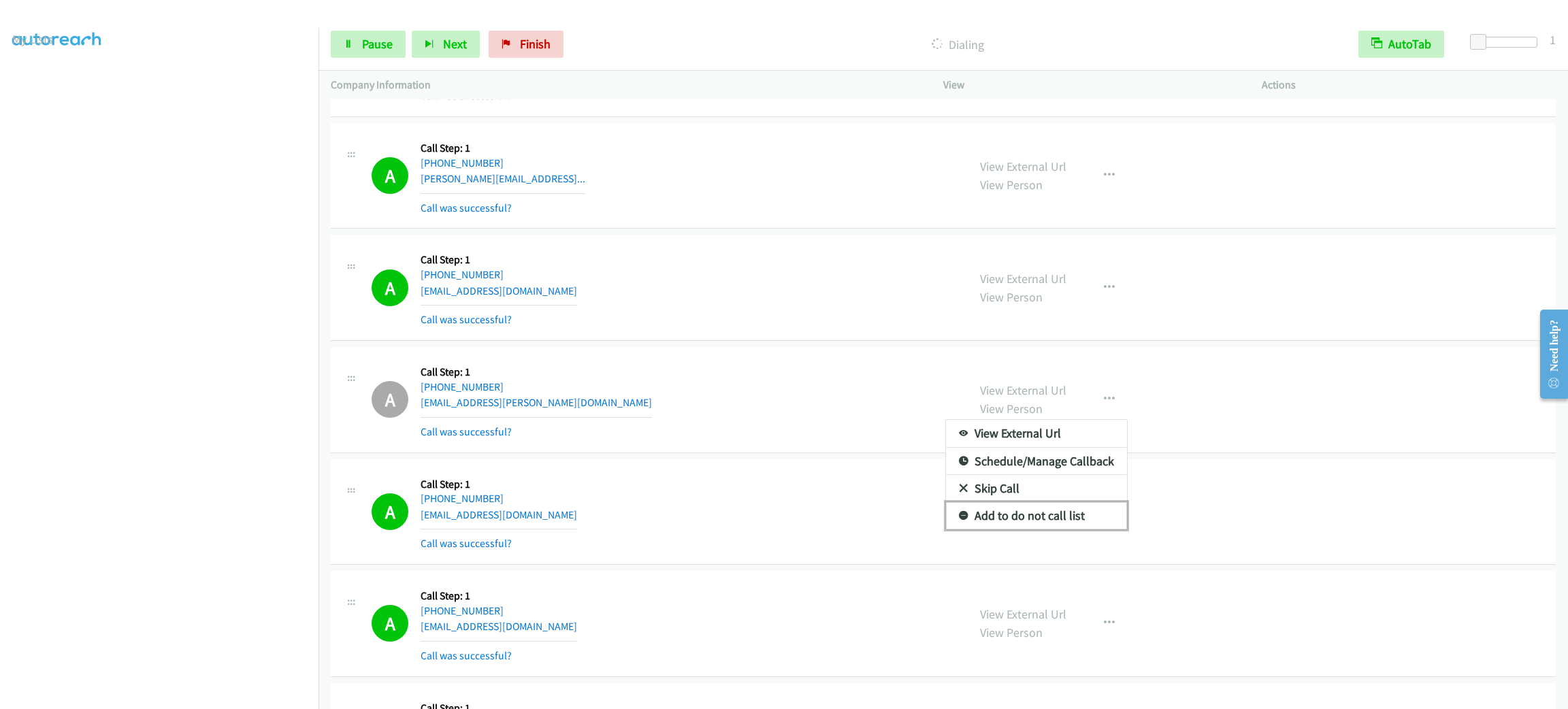
click at [1082, 529] on link "Add to do not call list" at bounding box center [1036, 516] width 181 height 27
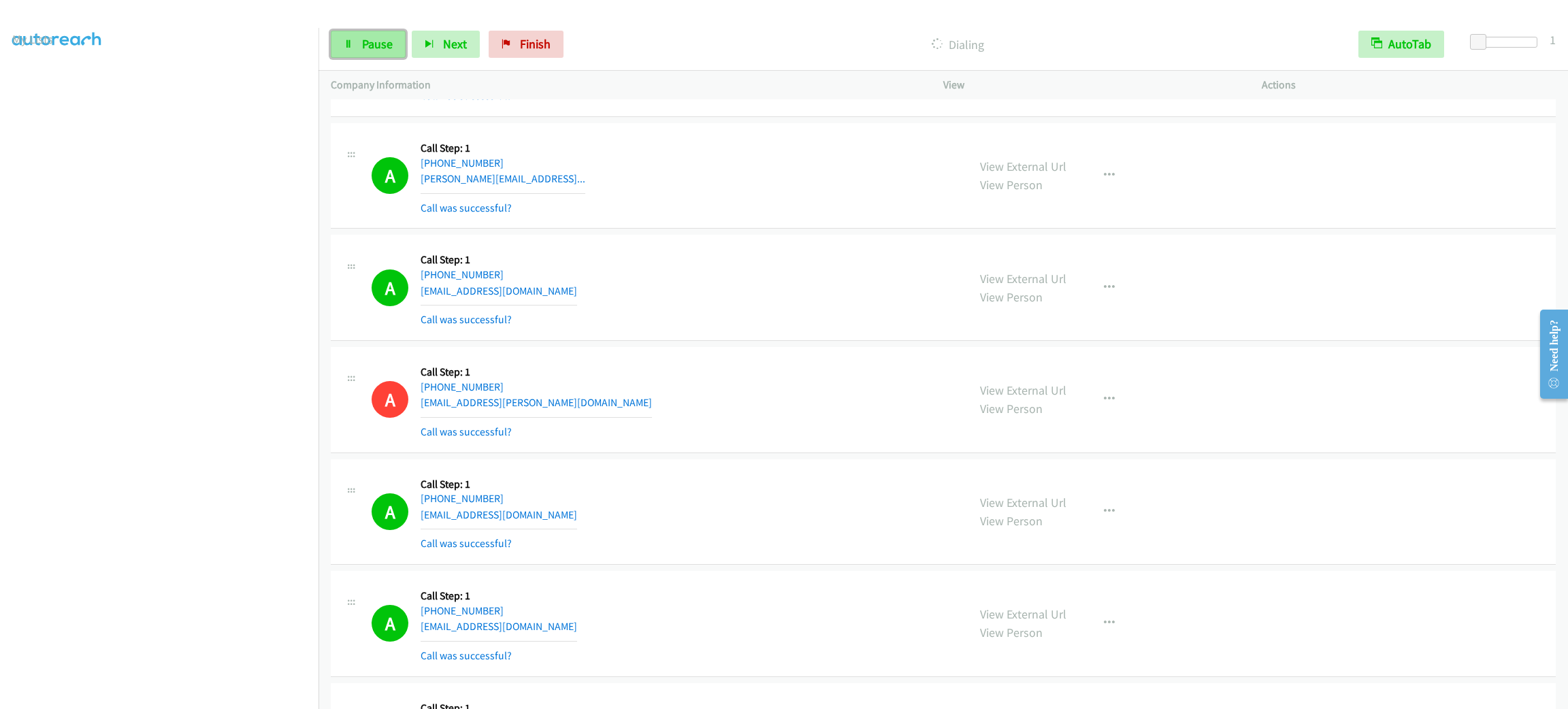
click at [389, 45] on span "Pause" at bounding box center [377, 44] width 31 height 16
click at [404, 39] on span "Start Calls" at bounding box center [389, 44] width 53 height 16
click at [672, 453] on div "A Callback Scheduled Call Step: 1 America/Los_Angeles [PHONE_NUMBER] [EMAIL_ADD…" at bounding box center [943, 400] width 1225 height 106
click at [369, 36] on span "Pause" at bounding box center [377, 44] width 31 height 16
click at [369, 36] on span "Start Calls" at bounding box center [389, 44] width 53 height 16
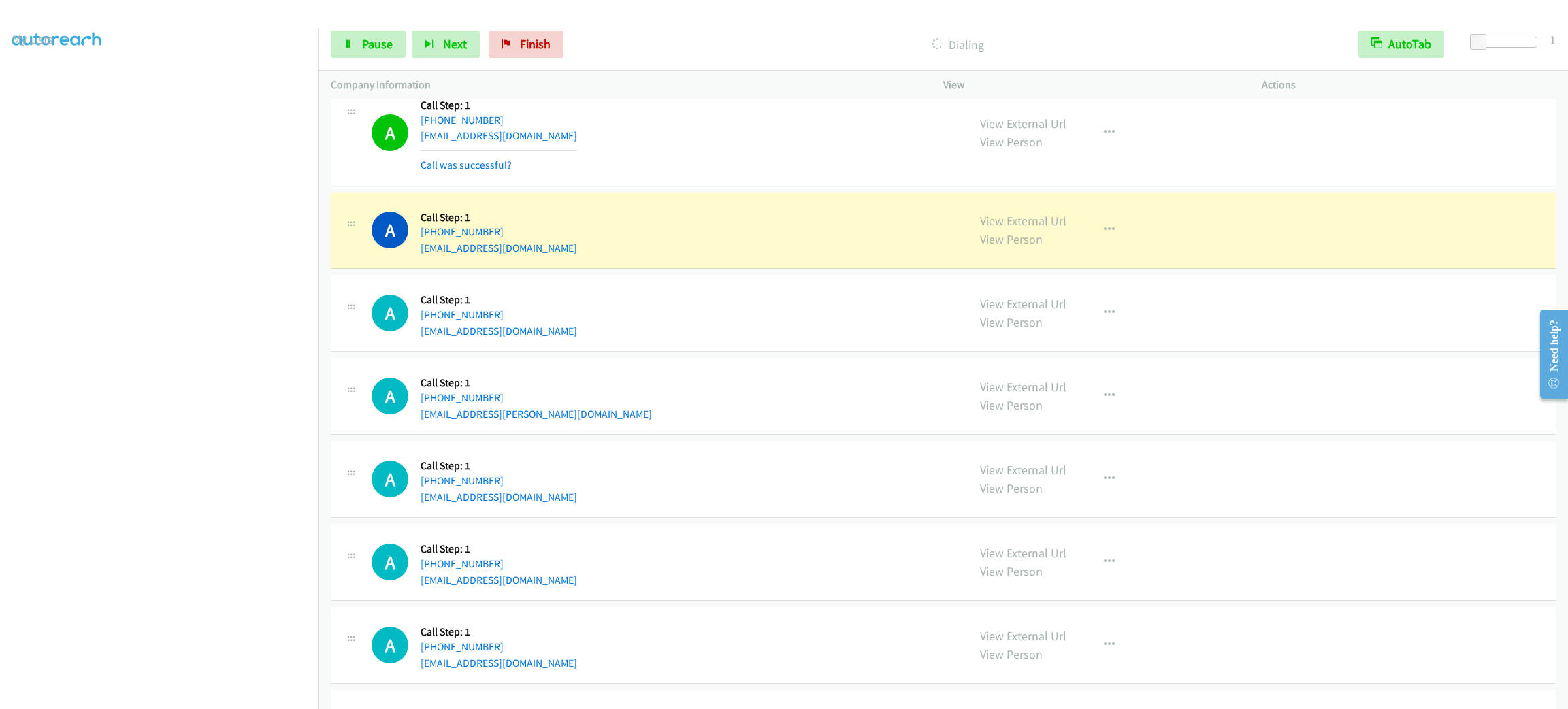
scroll to position [7955, 0]
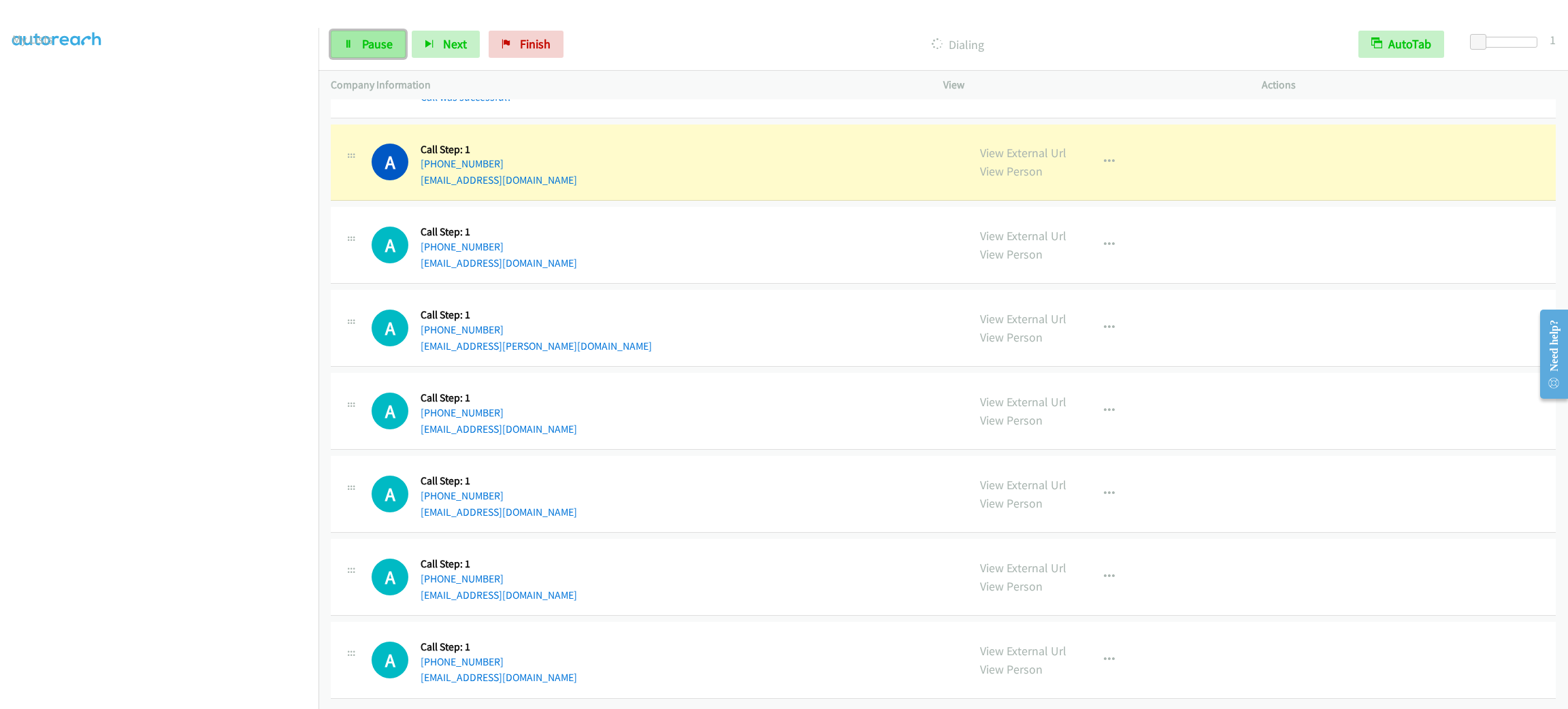
click at [362, 49] on span "Pause" at bounding box center [377, 44] width 31 height 16
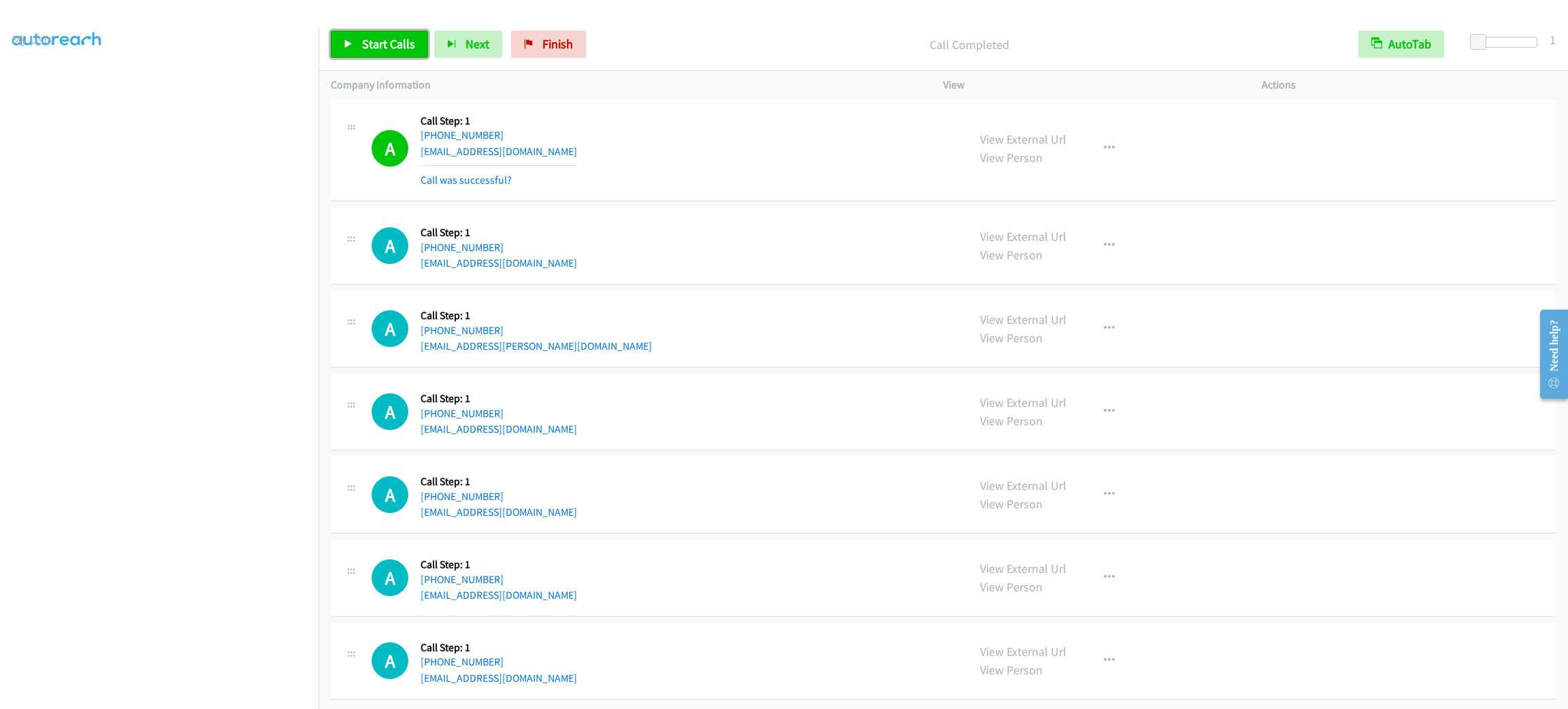
click at [365, 54] on link "Start Calls" at bounding box center [379, 44] width 97 height 27
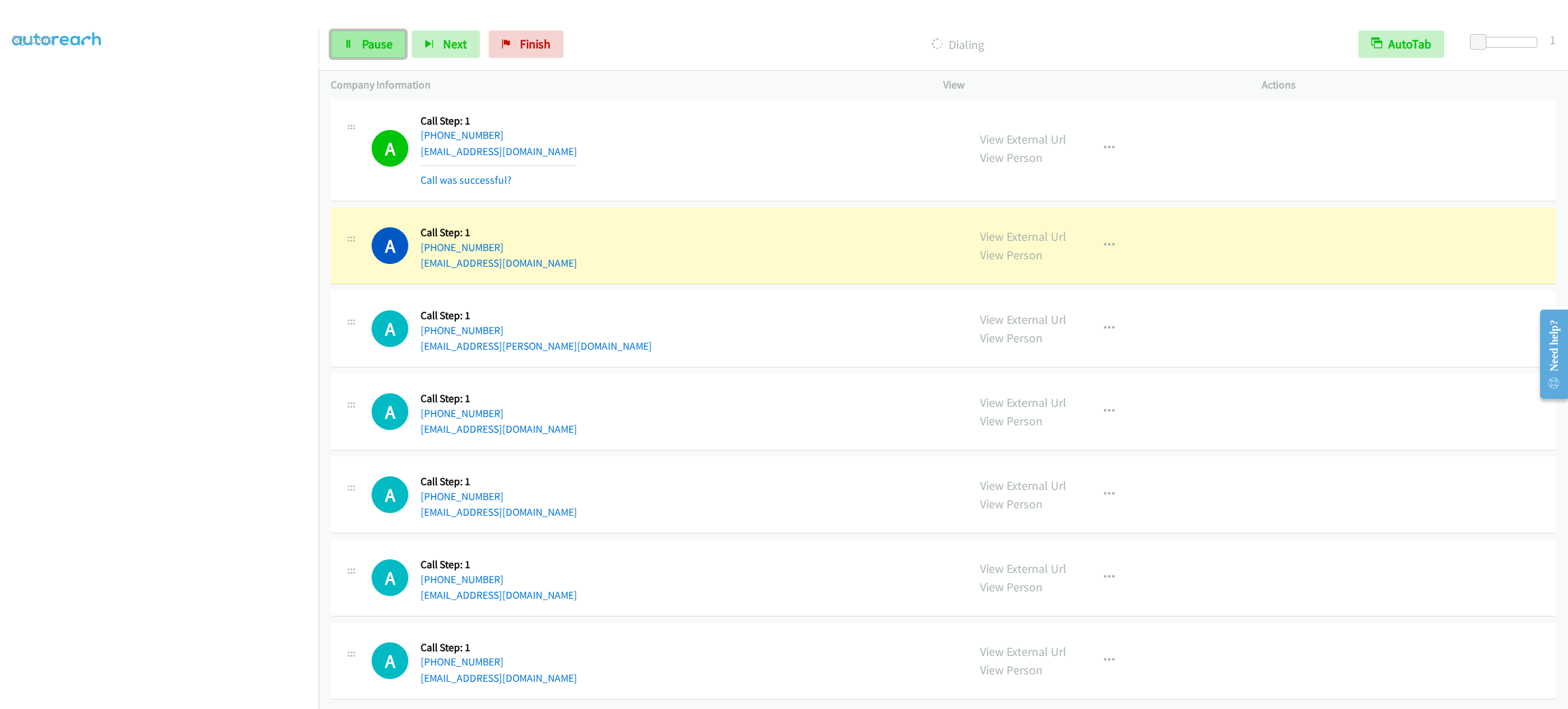
click at [365, 44] on span "Pause" at bounding box center [377, 44] width 31 height 16
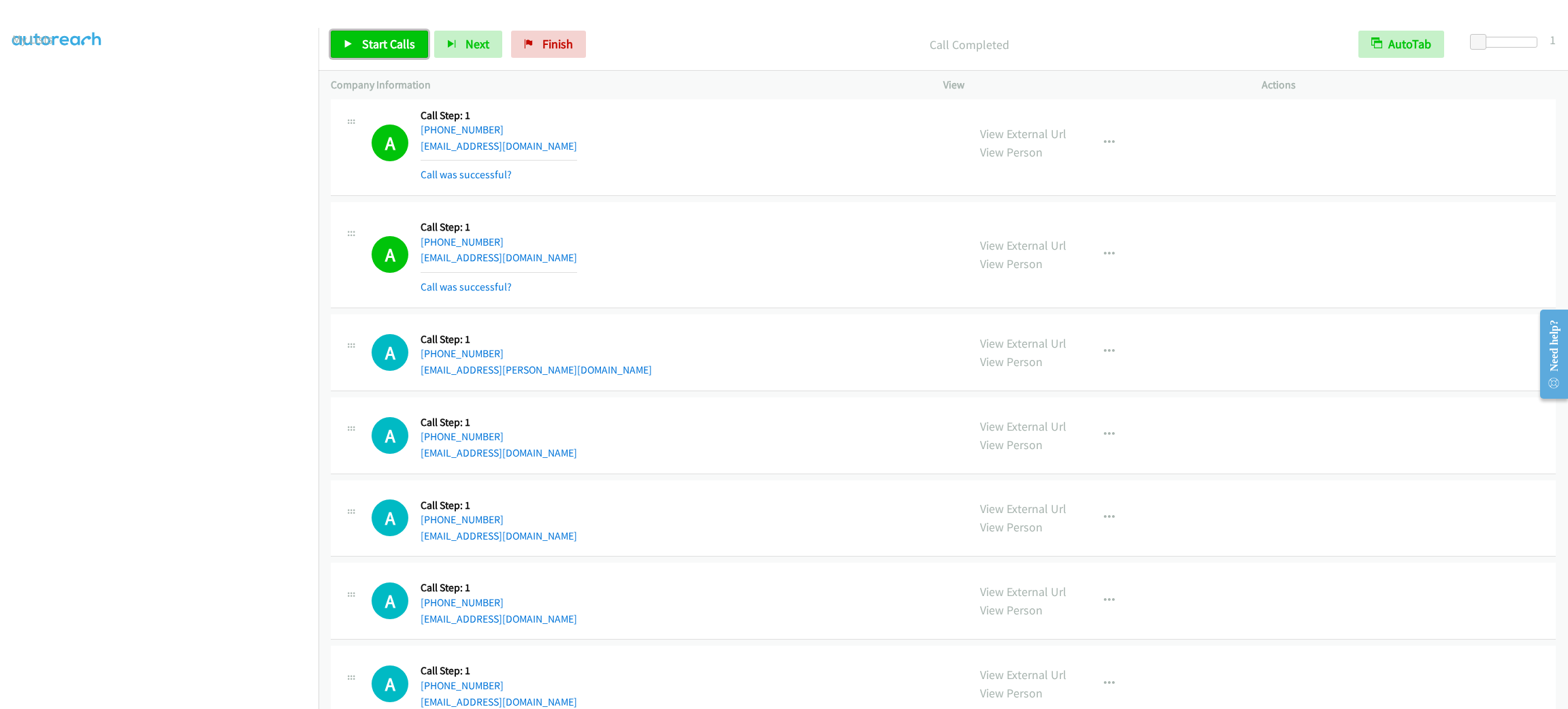
click at [371, 44] on span "Start Calls" at bounding box center [389, 44] width 53 height 16
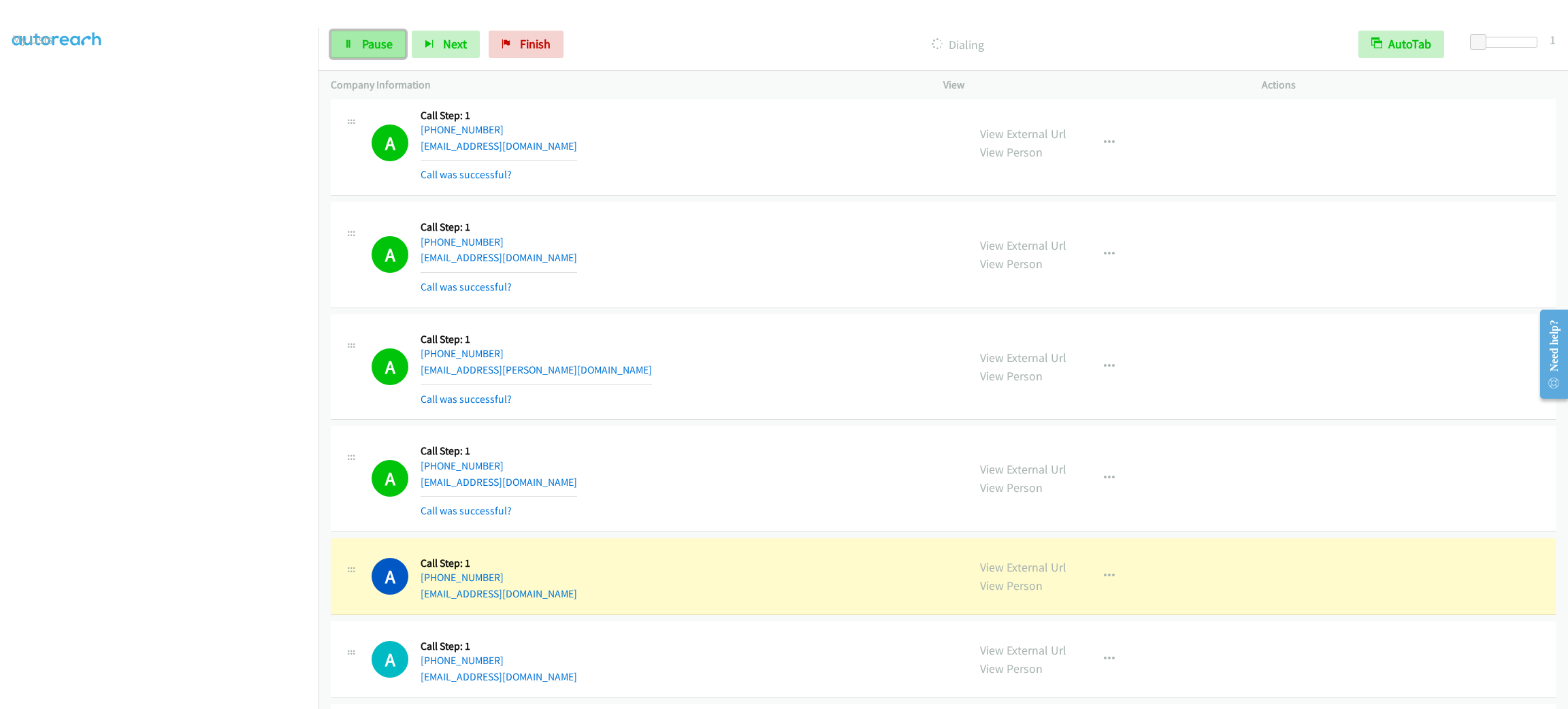
click at [384, 41] on span "Pause" at bounding box center [377, 44] width 31 height 16
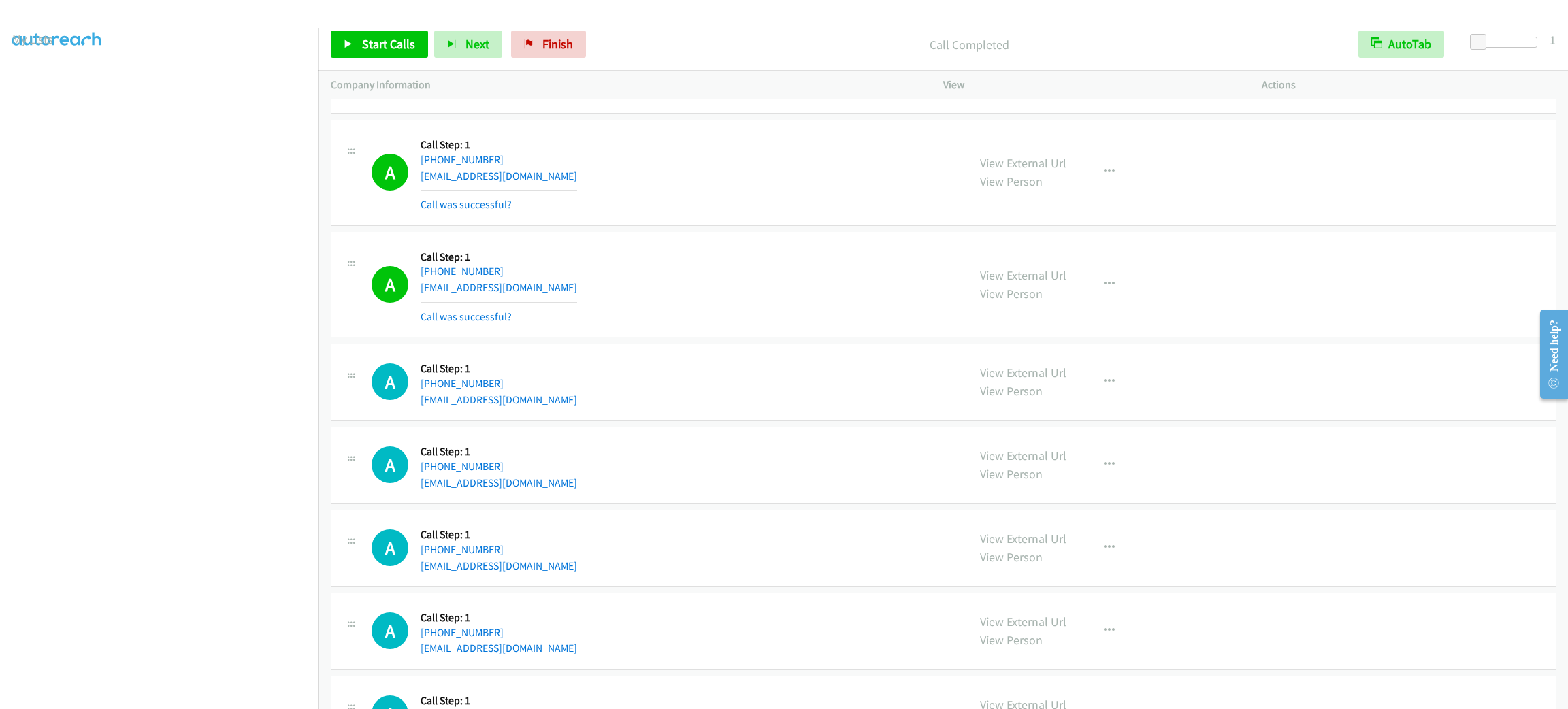
scroll to position [8362, 0]
